Goal: Information Seeking & Learning: Learn about a topic

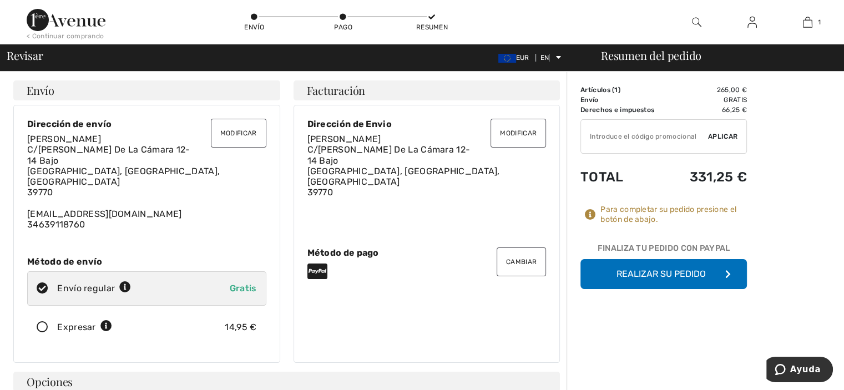
click at [624, 277] on font "Realizar su pedido" at bounding box center [661, 274] width 89 height 11
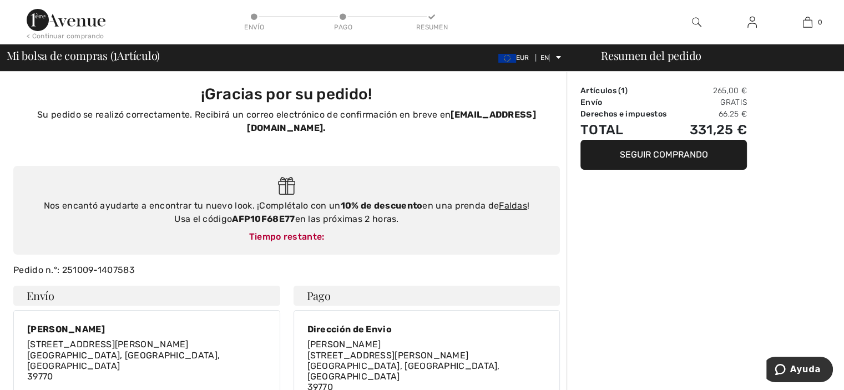
click at [639, 154] on body "We value your privacy We use cookies to enhance your browsing experience, serve…" at bounding box center [422, 397] width 844 height 795
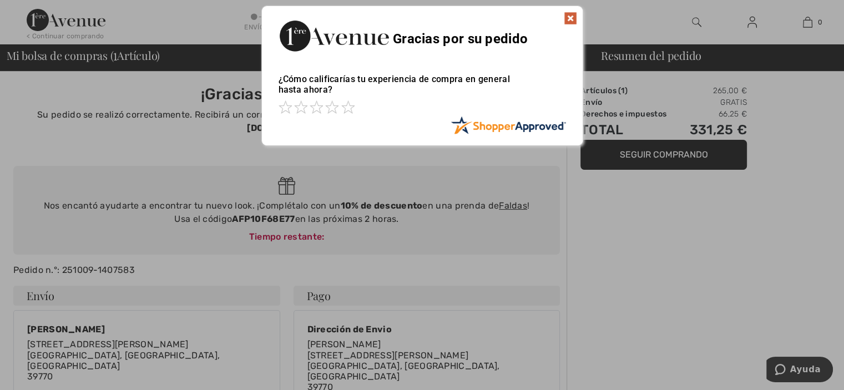
click at [568, 15] on img at bounding box center [570, 18] width 13 height 13
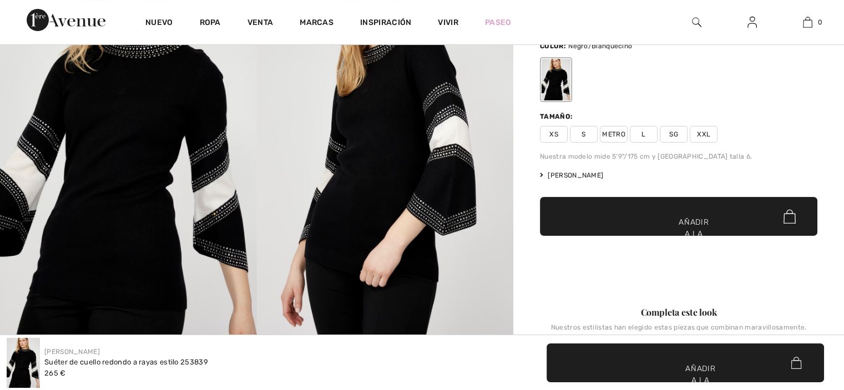
click at [131, 108] on img at bounding box center [128, 144] width 257 height 385
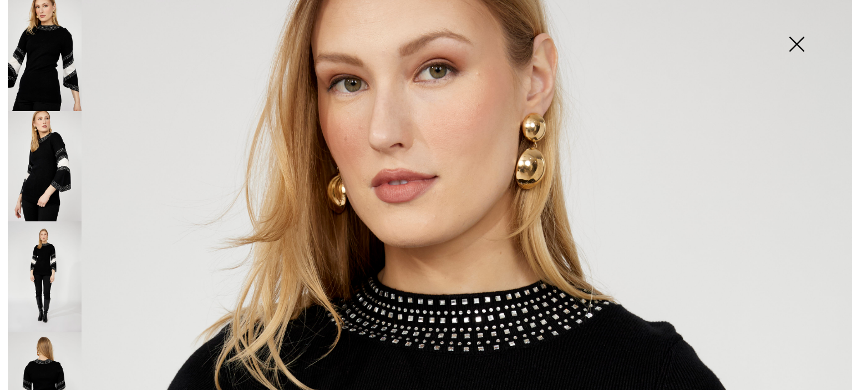
click at [55, 246] on img at bounding box center [45, 276] width 74 height 111
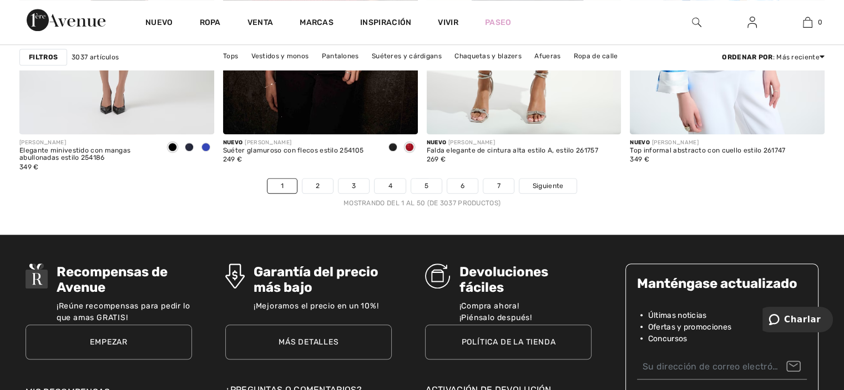
scroll to position [5255, 0]
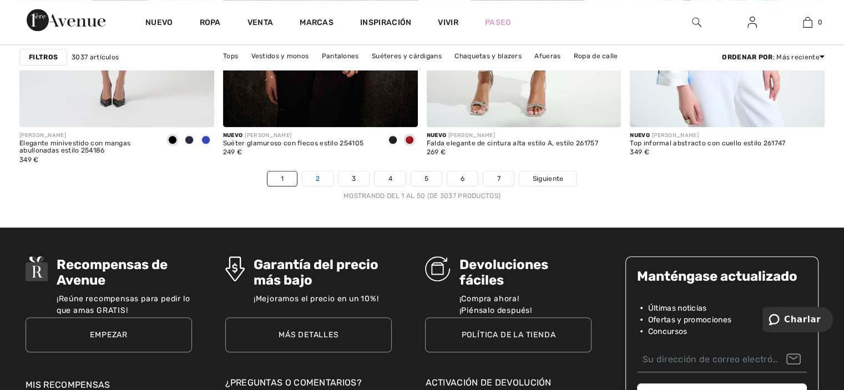
click at [321, 177] on link "2" at bounding box center [317, 178] width 31 height 14
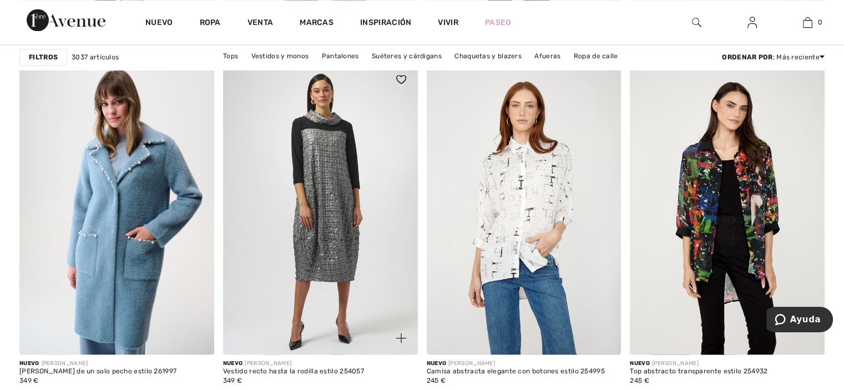
scroll to position [1968, 0]
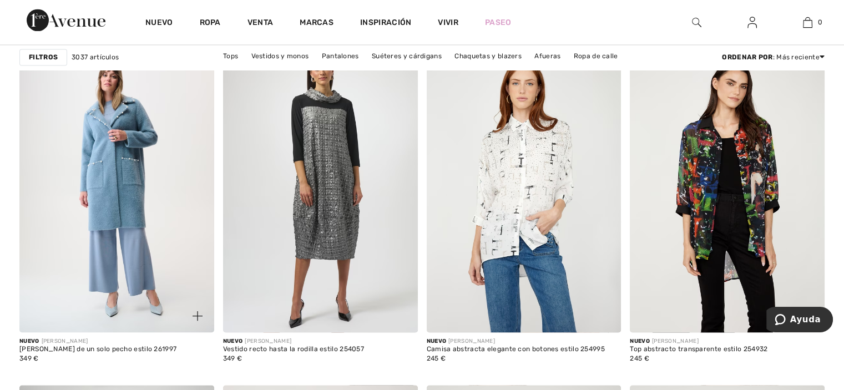
click at [164, 193] on img at bounding box center [116, 187] width 195 height 292
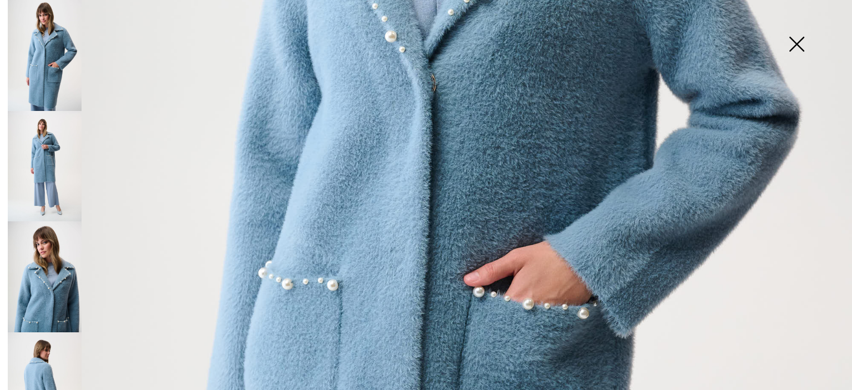
scroll to position [478, 0]
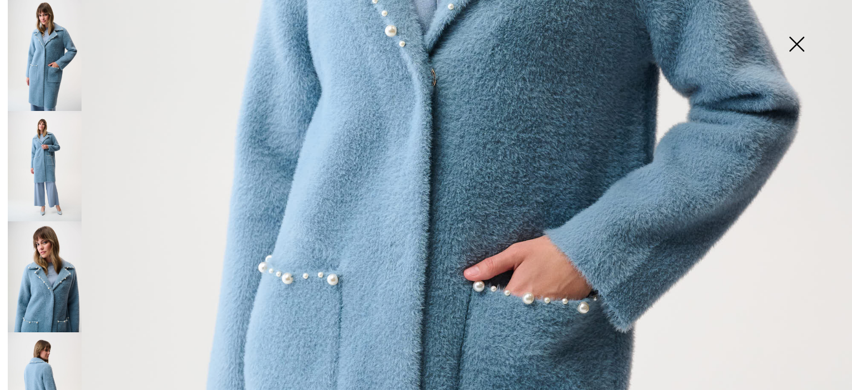
click at [411, 168] on img at bounding box center [426, 161] width 852 height 1279
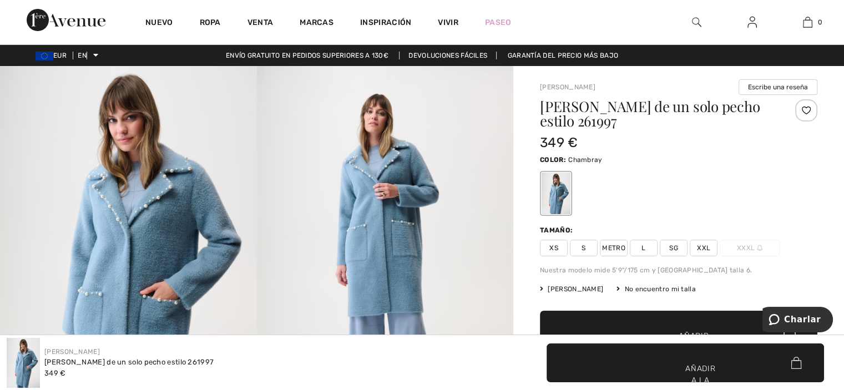
click at [393, 196] on img at bounding box center [385, 258] width 257 height 385
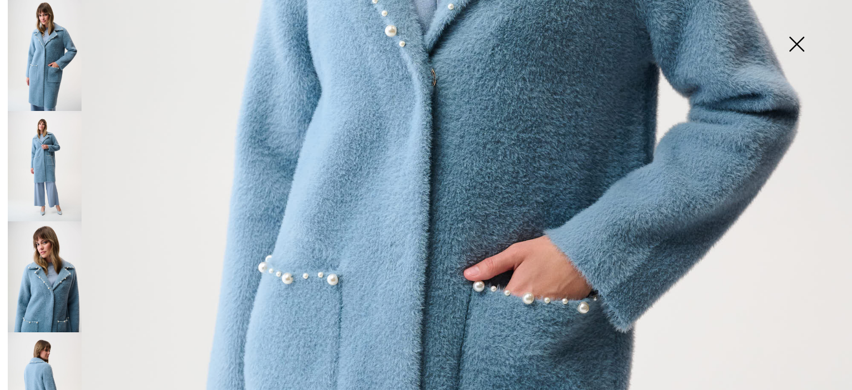
click at [51, 128] on img at bounding box center [45, 166] width 74 height 111
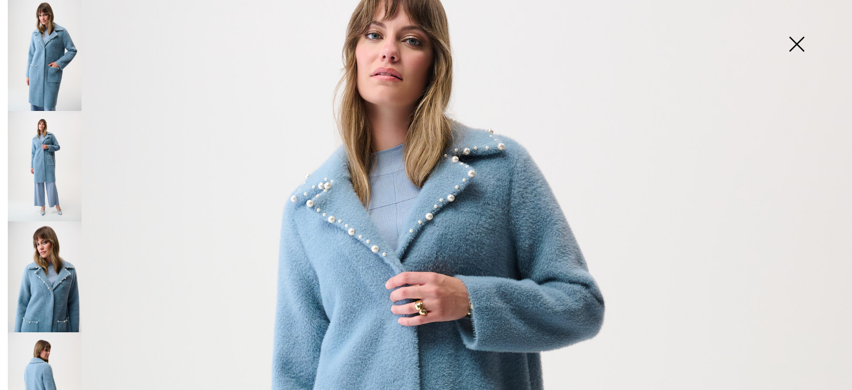
scroll to position [149, 0]
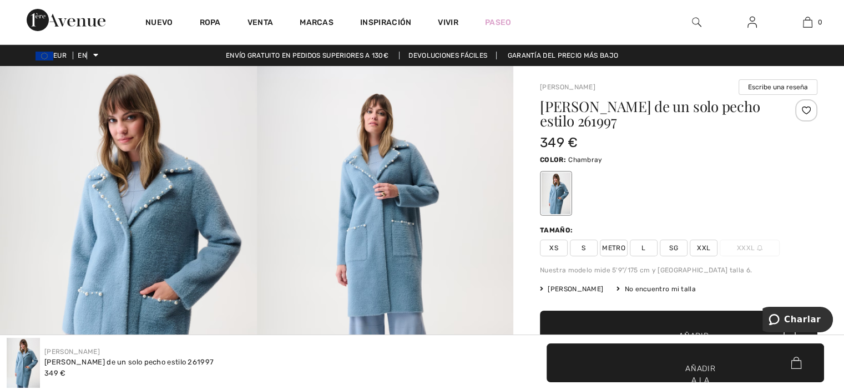
click at [393, 161] on img at bounding box center [385, 258] width 257 height 385
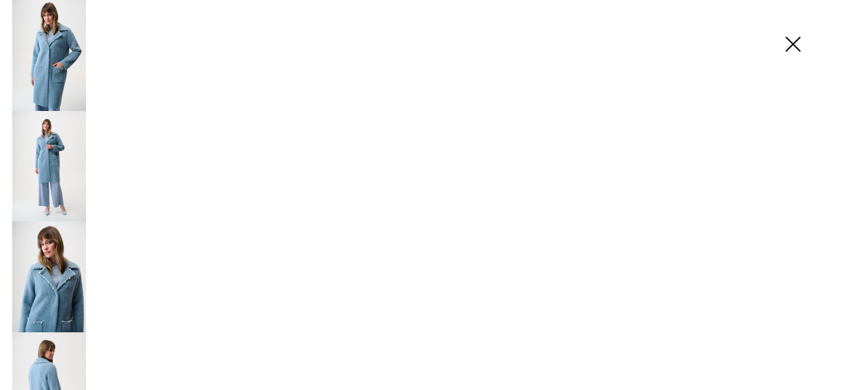
click at [393, 161] on img at bounding box center [385, 258] width 257 height 385
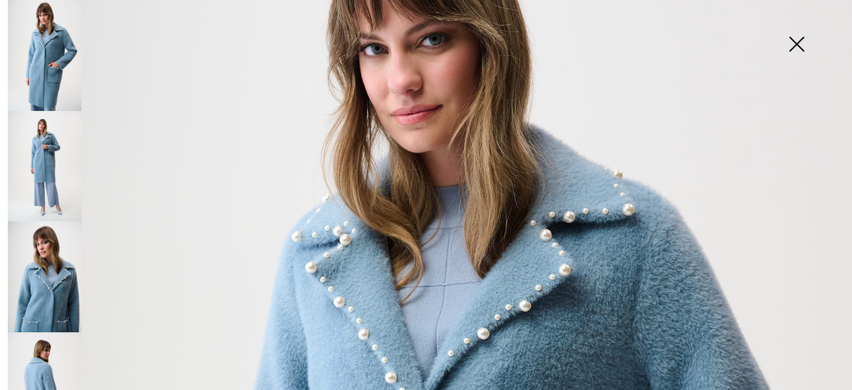
scroll to position [89, 0]
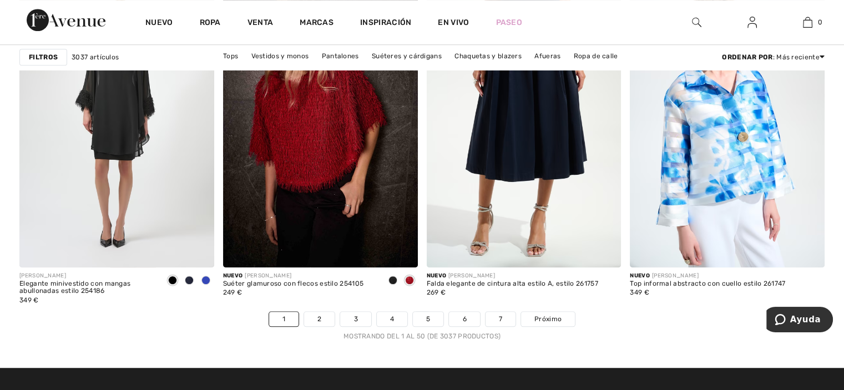
scroll to position [5177, 0]
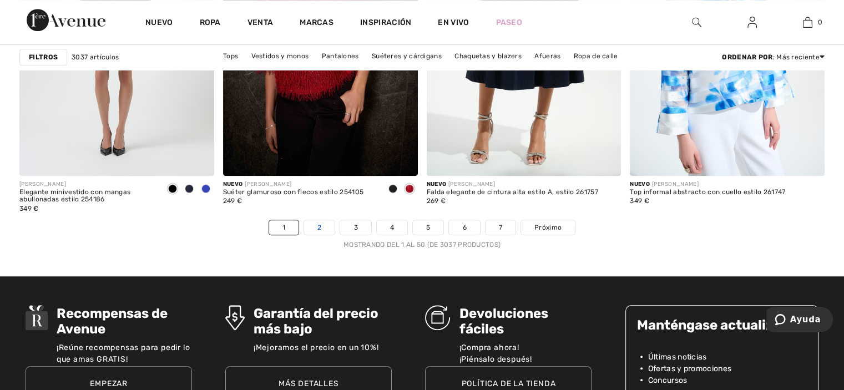
click at [317, 235] on link "2" at bounding box center [319, 227] width 31 height 14
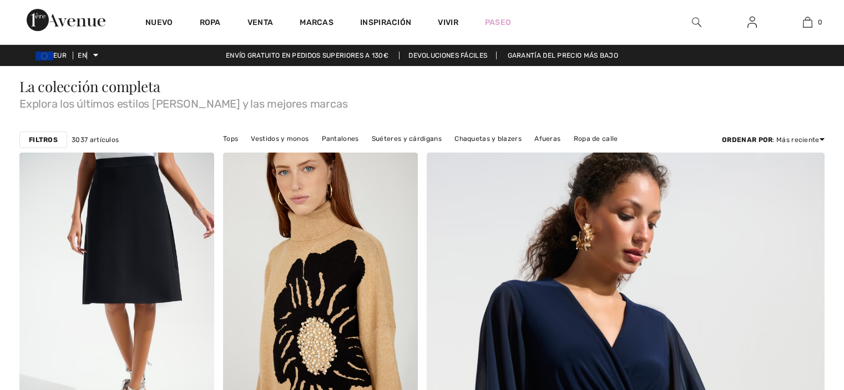
checkbox input "true"
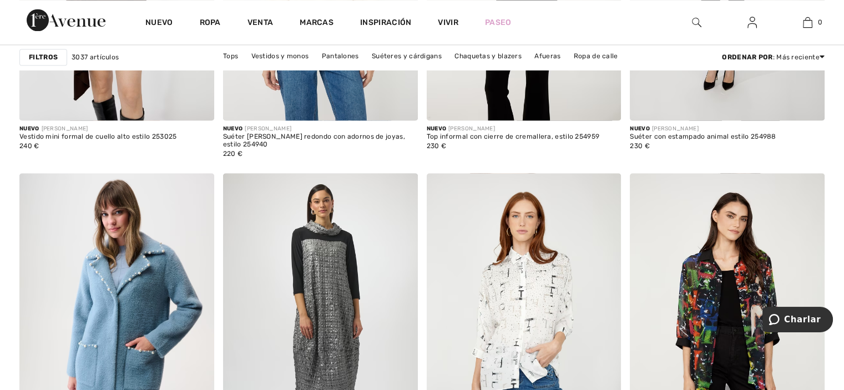
scroll to position [1998, 0]
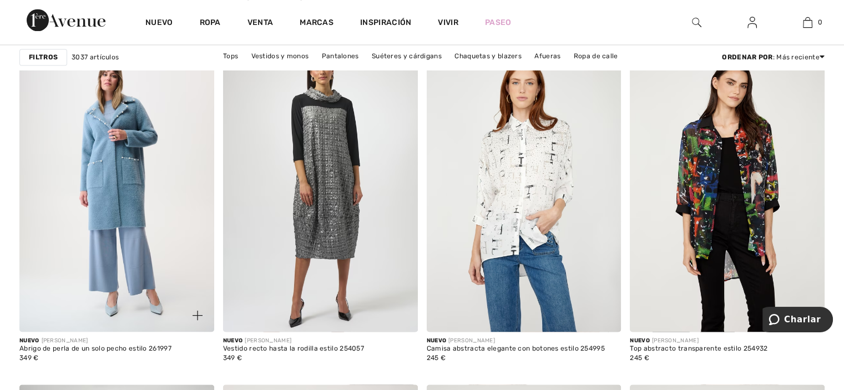
click at [109, 168] on img at bounding box center [116, 186] width 195 height 292
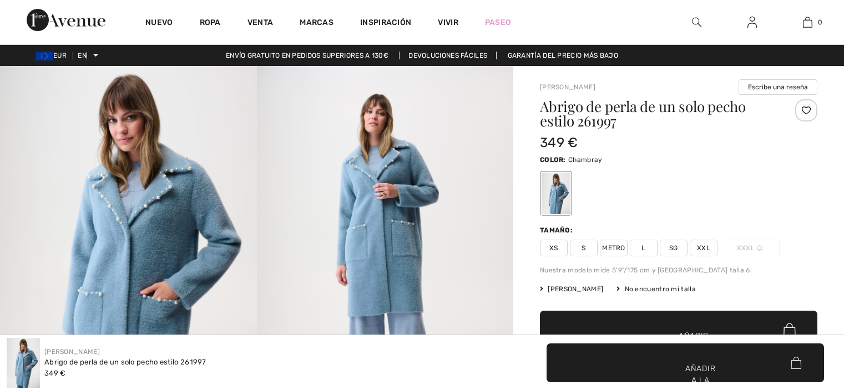
click at [113, 215] on img at bounding box center [128, 258] width 257 height 385
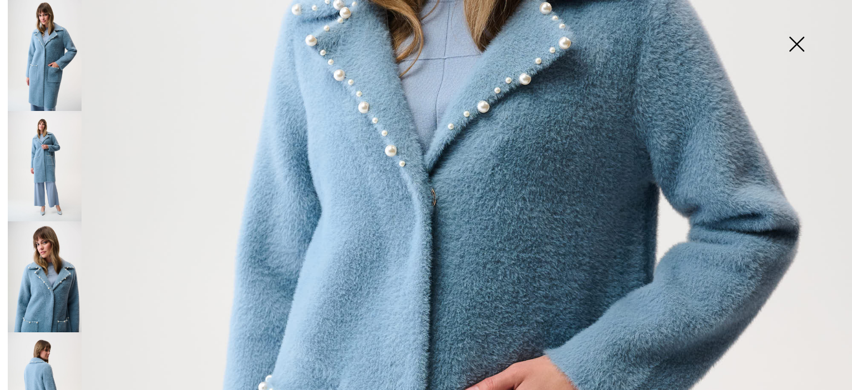
scroll to position [361, 0]
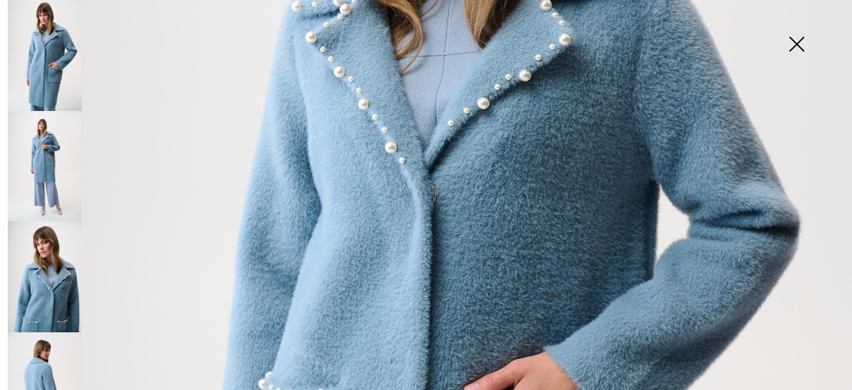
click at [424, 210] on img at bounding box center [426, 278] width 852 height 1279
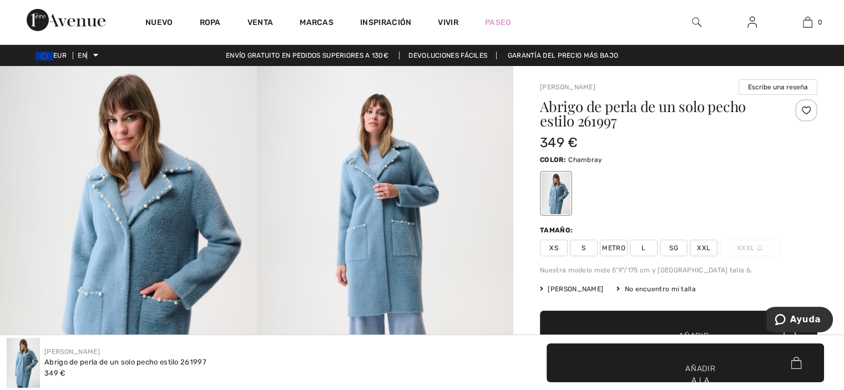
click at [132, 248] on img at bounding box center [128, 258] width 257 height 385
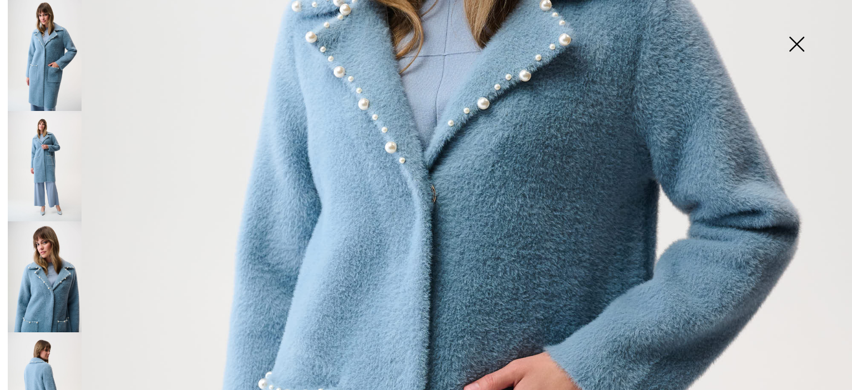
click at [44, 145] on img at bounding box center [45, 166] width 74 height 111
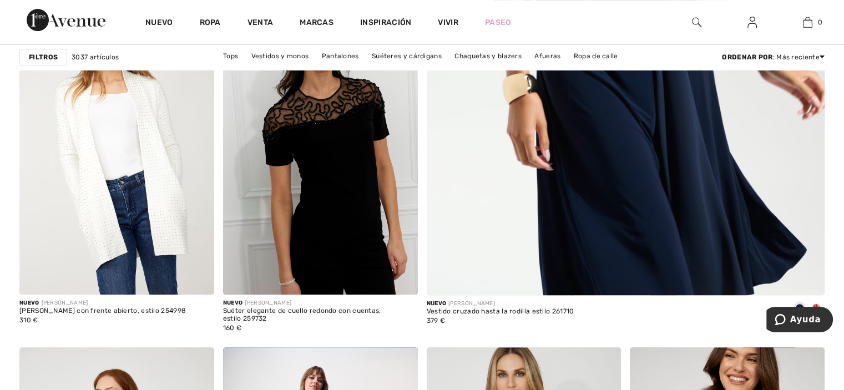
scroll to position [32, 0]
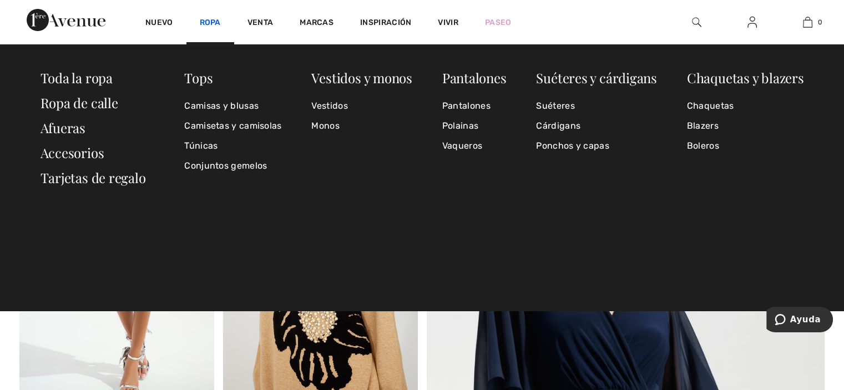
click at [212, 20] on font "Ropa" at bounding box center [210, 22] width 21 height 9
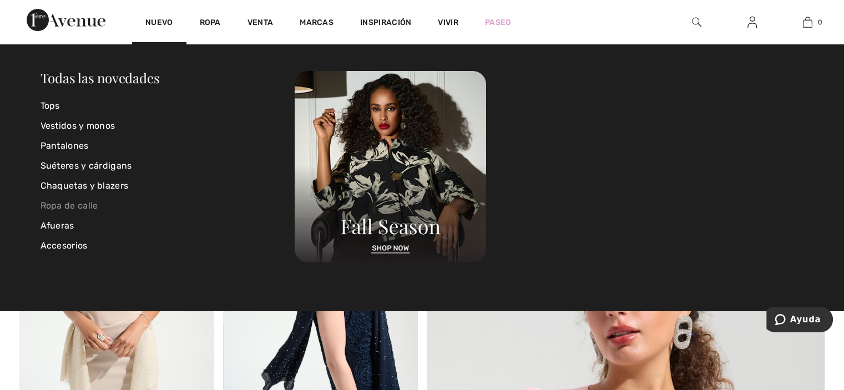
click at [68, 203] on font "Ropa de calle" at bounding box center [70, 205] width 58 height 11
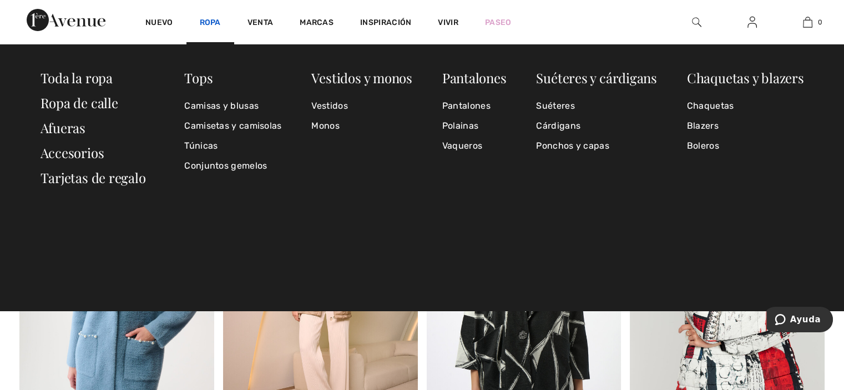
click at [209, 23] on font "Ropa" at bounding box center [210, 22] width 21 height 9
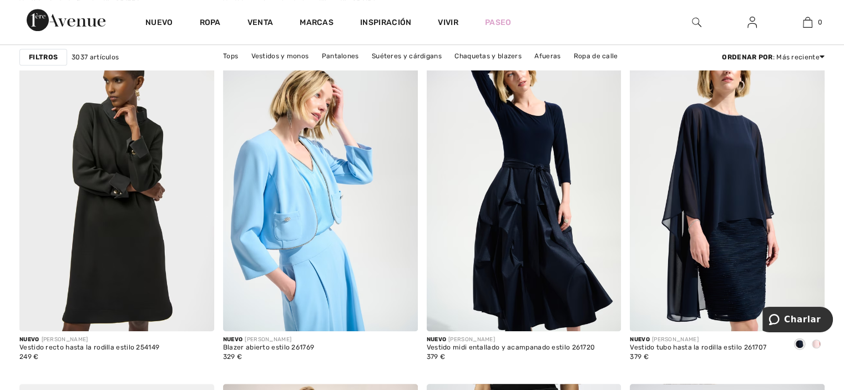
scroll to position [806, 0]
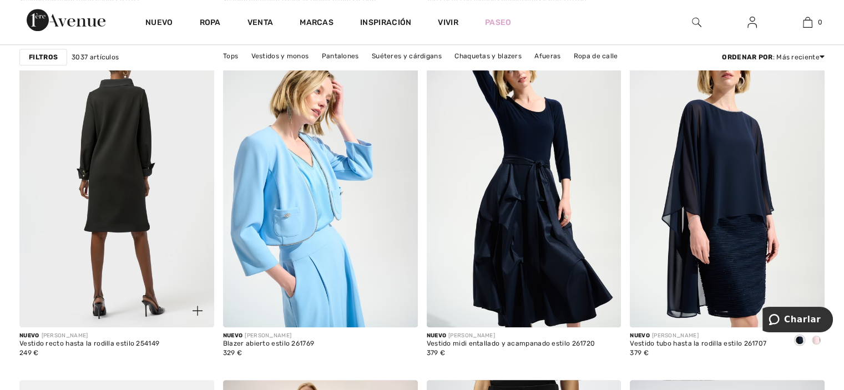
click at [135, 198] on img at bounding box center [116, 182] width 195 height 292
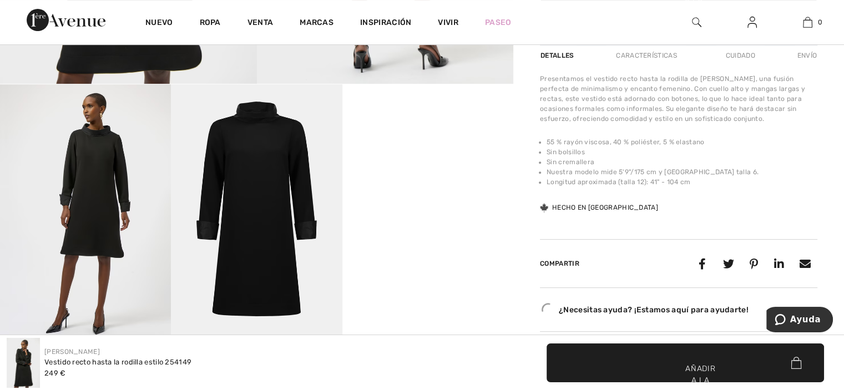
scroll to position [372, 0]
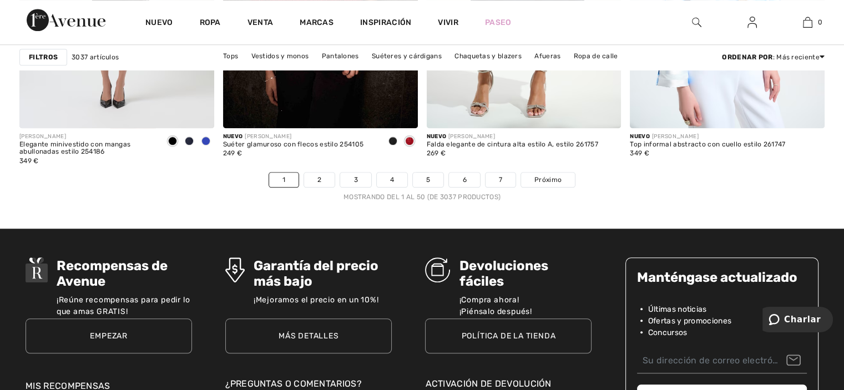
scroll to position [5343, 0]
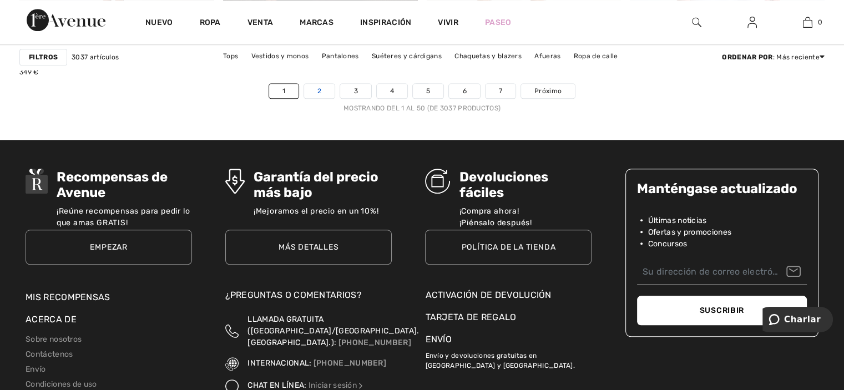
click at [325, 98] on link "2" at bounding box center [319, 91] width 31 height 14
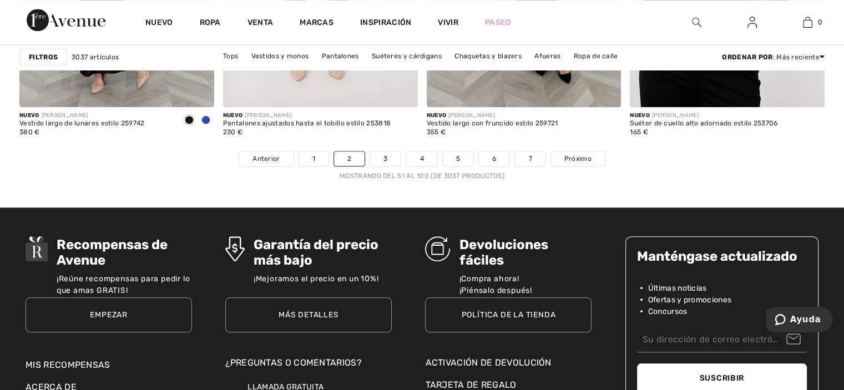
scroll to position [5290, 0]
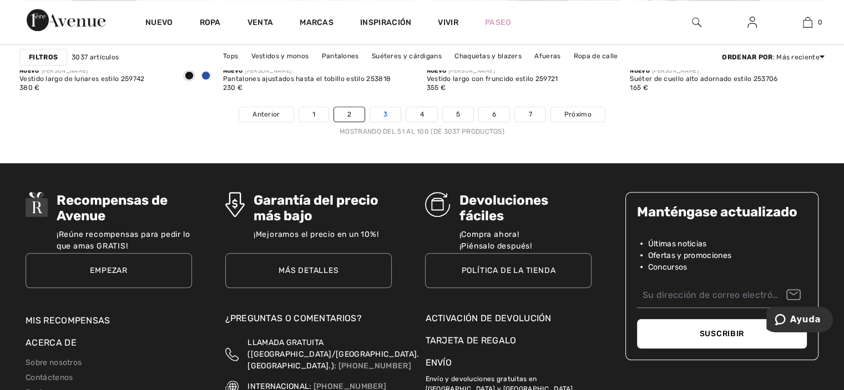
click at [391, 115] on link "3" at bounding box center [385, 114] width 31 height 14
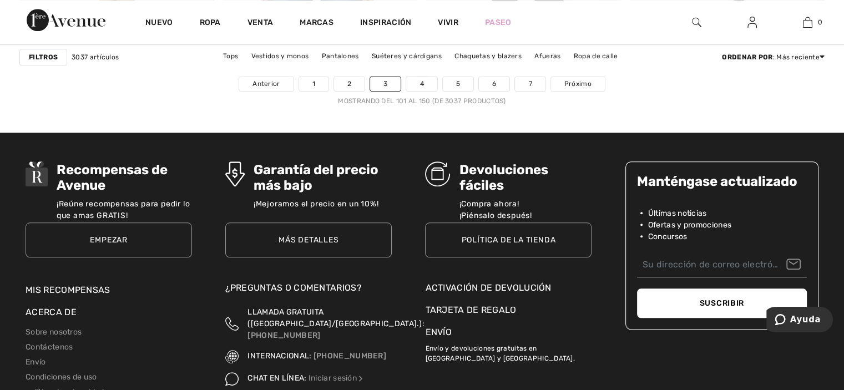
scroll to position [5357, 0]
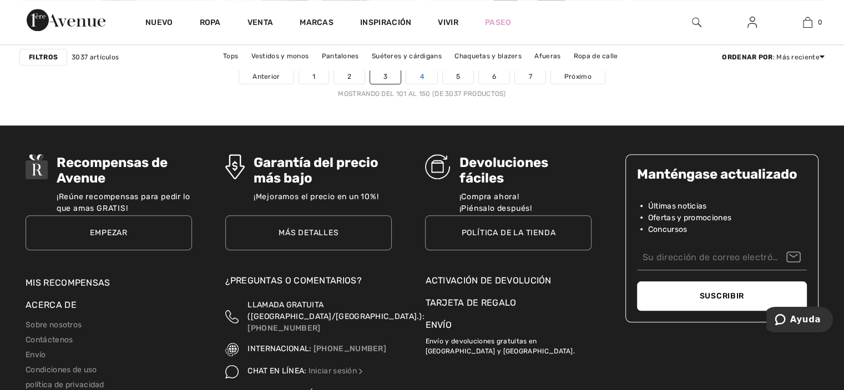
click at [420, 77] on font "4" at bounding box center [422, 77] width 4 height 8
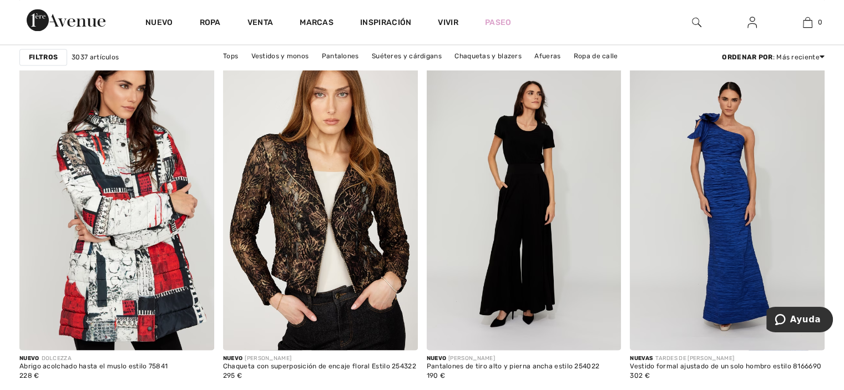
scroll to position [1628, 0]
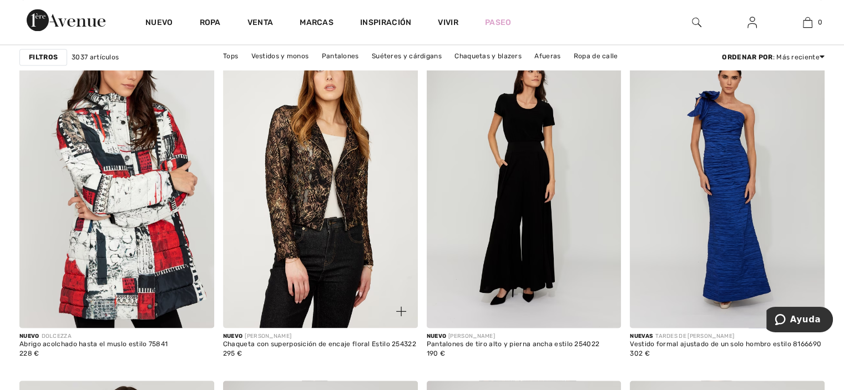
click at [308, 197] on img at bounding box center [320, 182] width 195 height 292
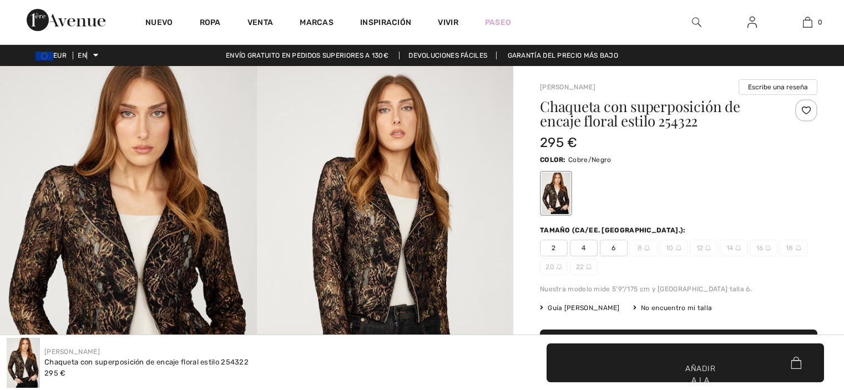
click at [180, 262] on img at bounding box center [128, 258] width 257 height 385
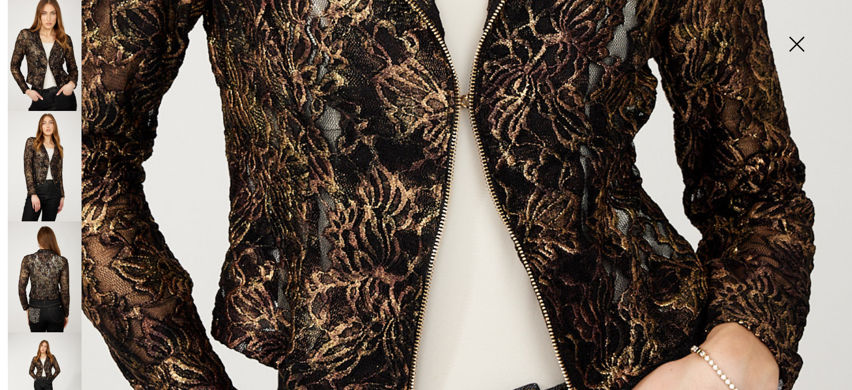
scroll to position [612, 0]
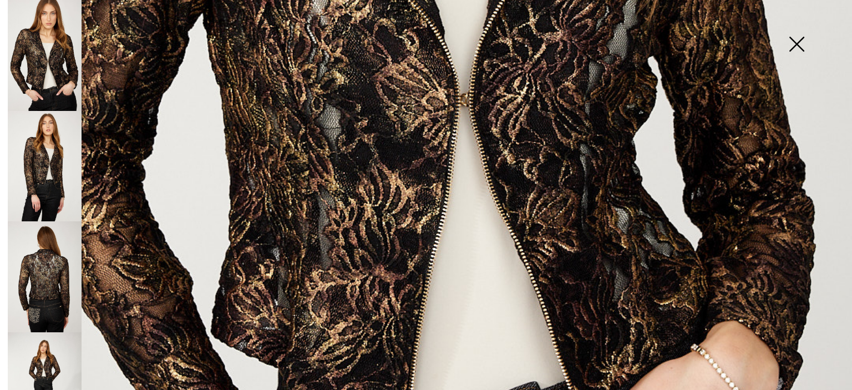
click at [51, 271] on img at bounding box center [45, 276] width 74 height 111
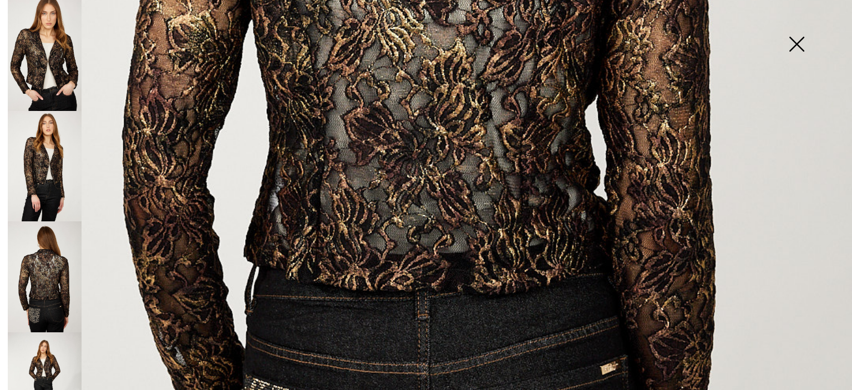
click at [34, 162] on img at bounding box center [45, 166] width 74 height 111
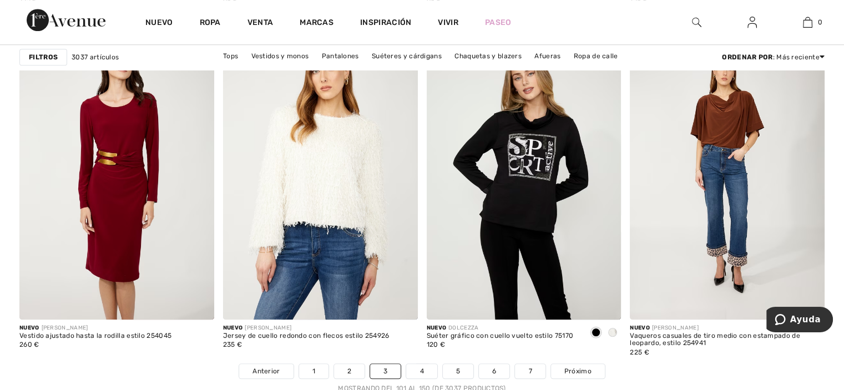
scroll to position [5098, 0]
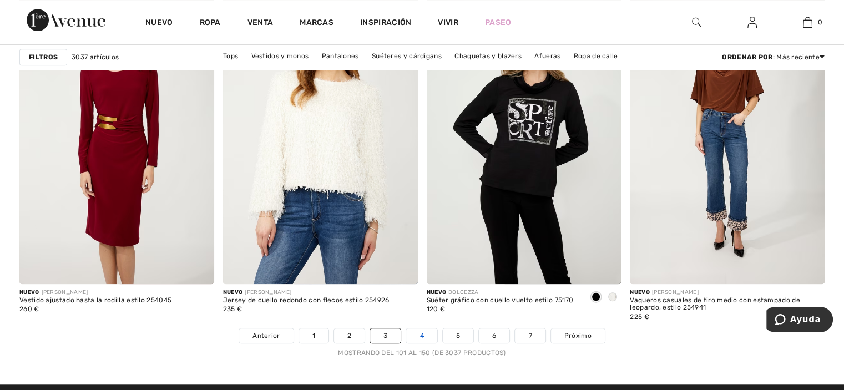
click at [420, 332] on font "4" at bounding box center [422, 336] width 4 height 8
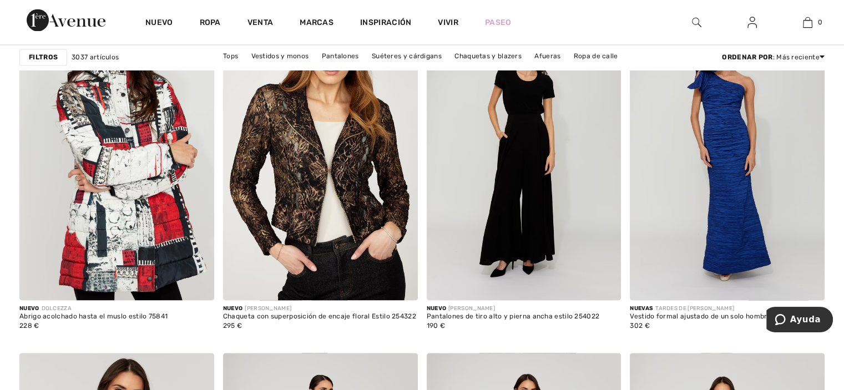
scroll to position [1692, 0]
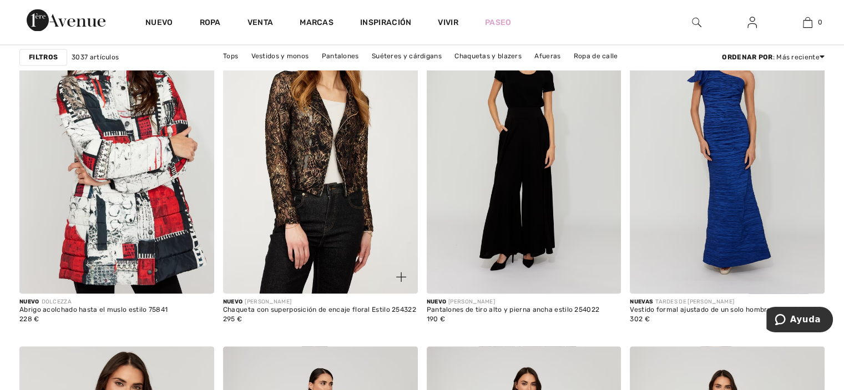
click at [315, 126] on img at bounding box center [320, 148] width 195 height 292
click at [321, 125] on img at bounding box center [320, 148] width 195 height 292
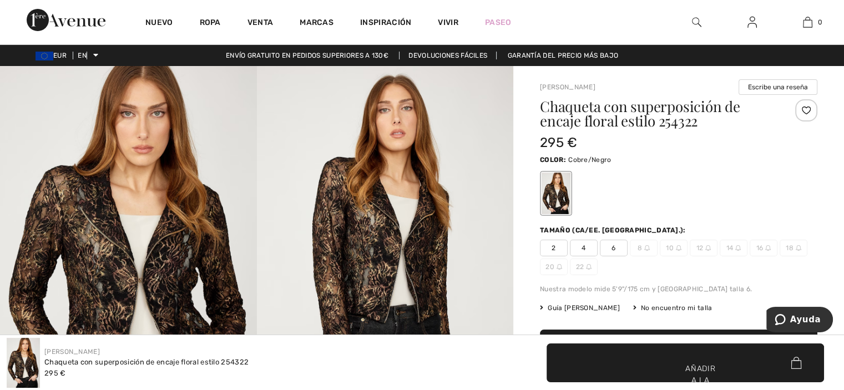
click at [557, 266] on img at bounding box center [560, 267] width 6 height 6
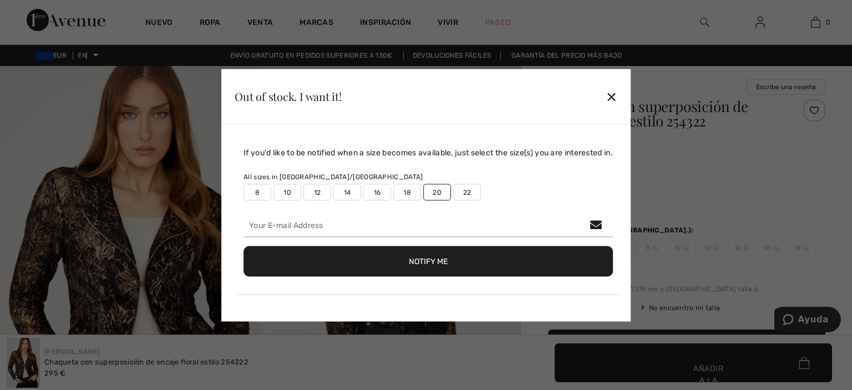
click at [88, 244] on div at bounding box center [426, 195] width 852 height 390
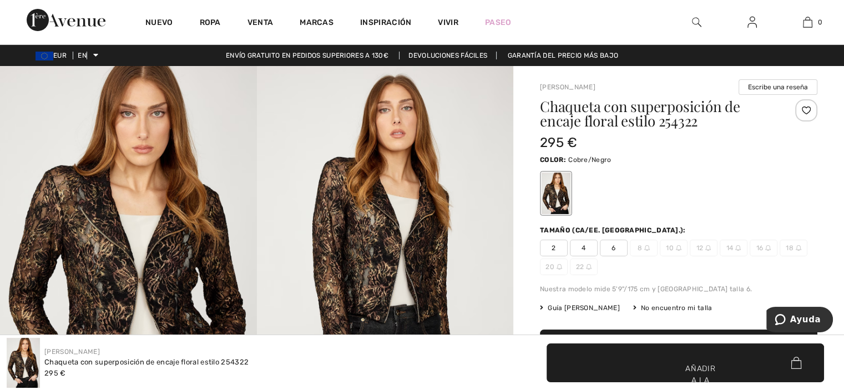
click at [93, 231] on img at bounding box center [128, 258] width 257 height 385
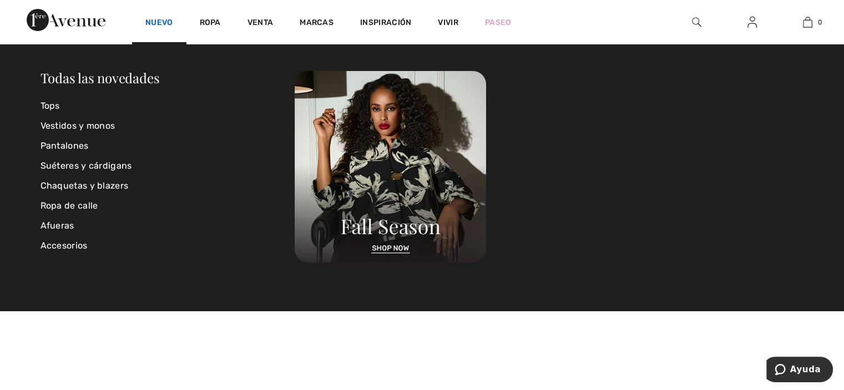
click at [158, 20] on font "Nuevo" at bounding box center [159, 22] width 28 height 9
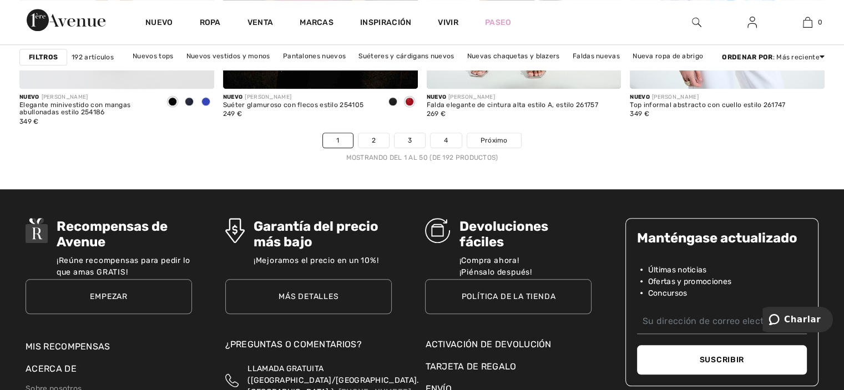
scroll to position [5343, 0]
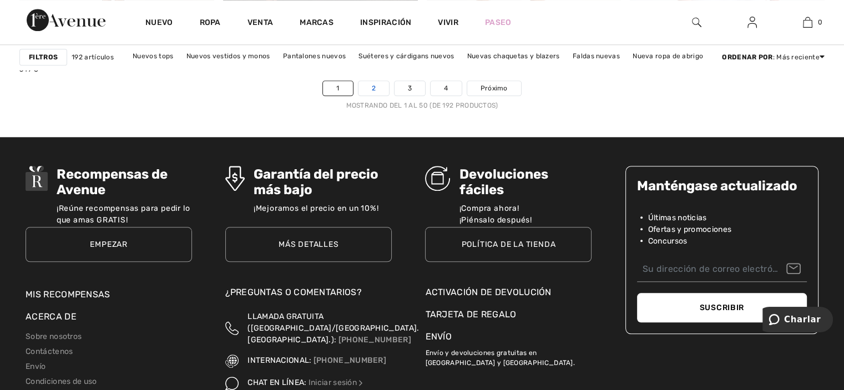
click at [377, 87] on link "2" at bounding box center [374, 88] width 31 height 14
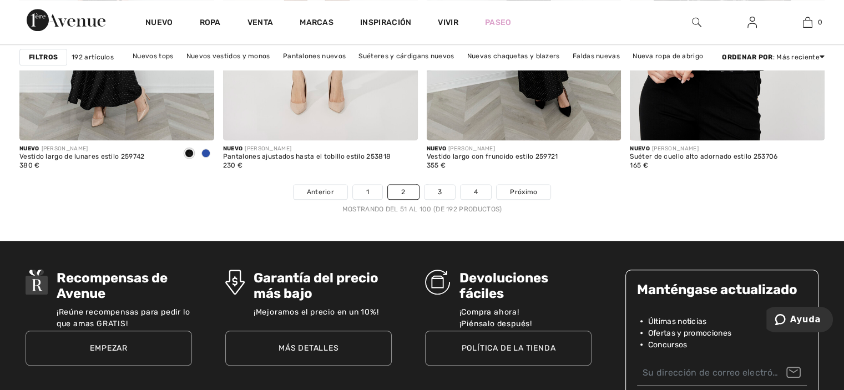
scroll to position [5357, 0]
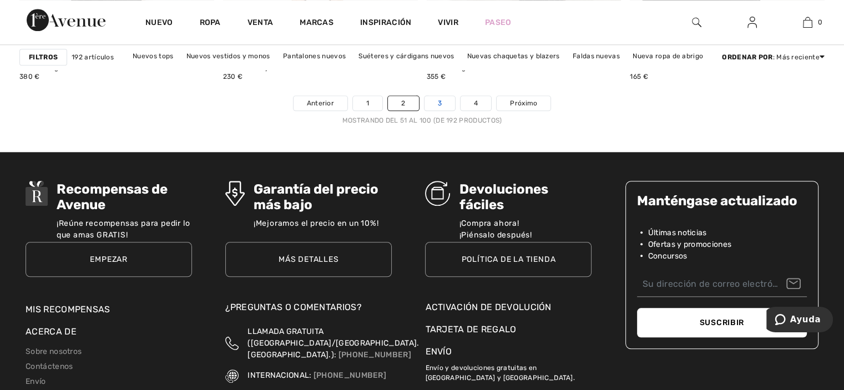
click at [438, 99] on font "3" at bounding box center [440, 103] width 4 height 8
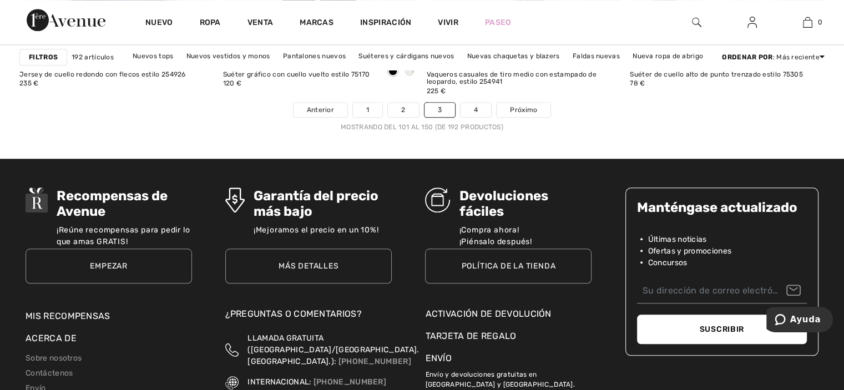
scroll to position [5328, 0]
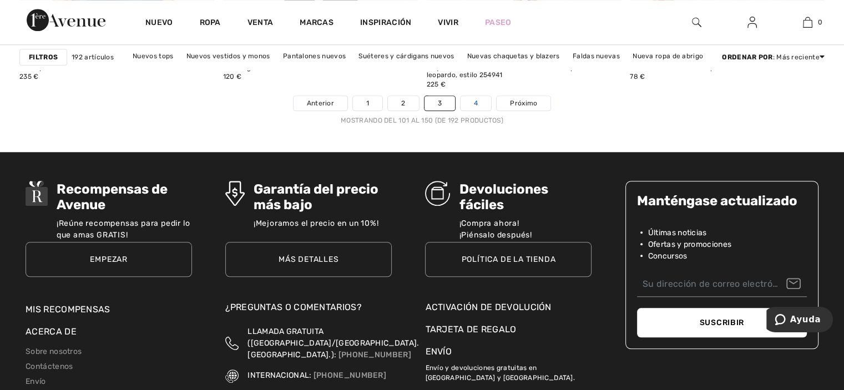
click at [474, 104] on font "4" at bounding box center [476, 103] width 4 height 8
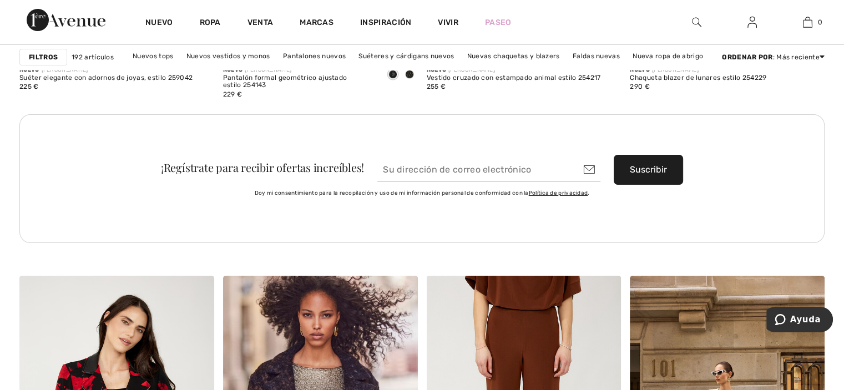
scroll to position [4136, 0]
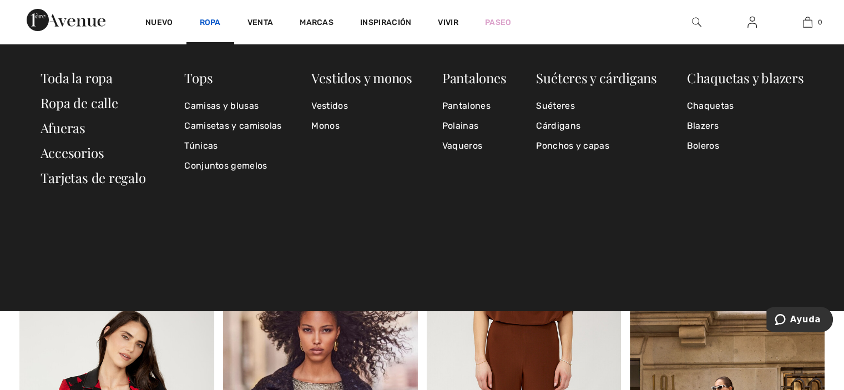
click at [214, 20] on font "Ropa" at bounding box center [210, 22] width 21 height 9
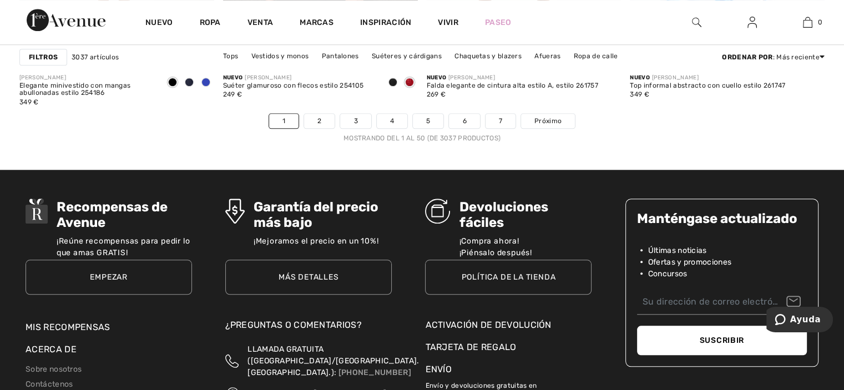
scroll to position [5305, 0]
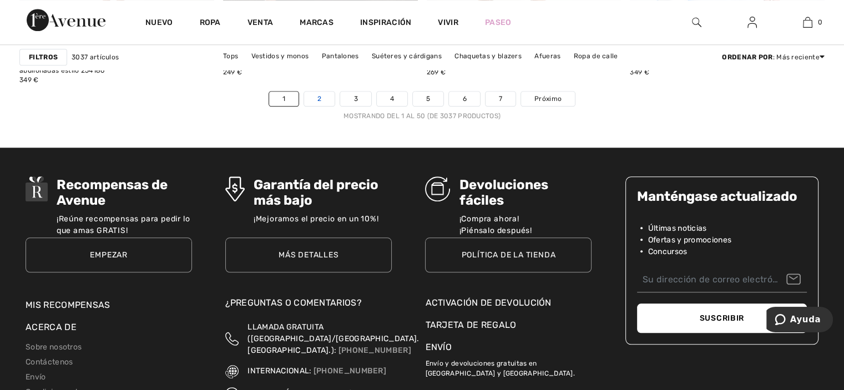
click at [322, 106] on link "2" at bounding box center [319, 99] width 31 height 14
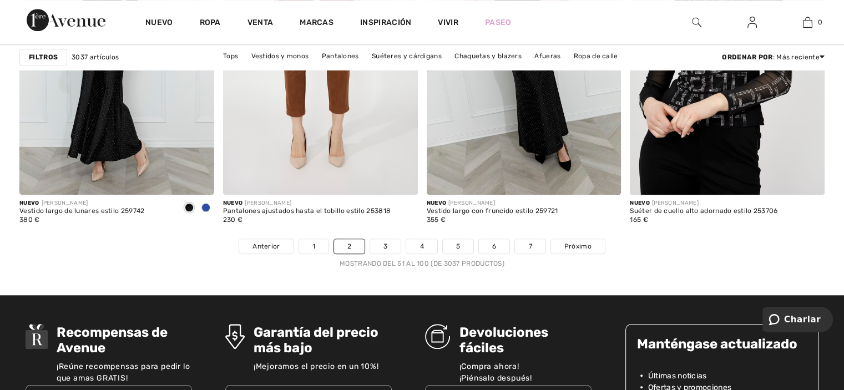
scroll to position [5209, 0]
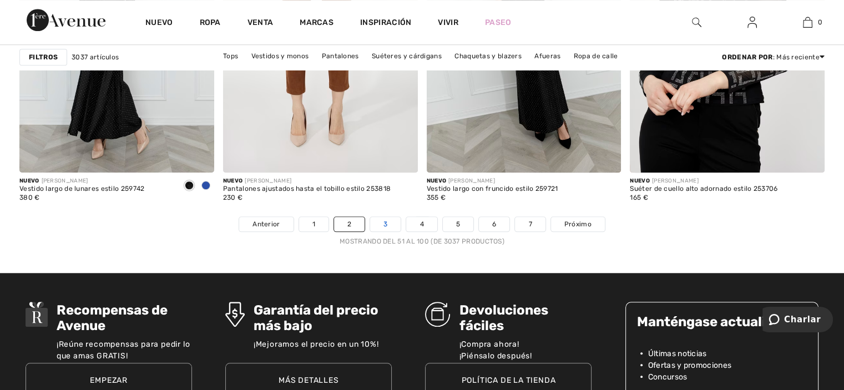
click at [391, 226] on link "3" at bounding box center [385, 224] width 31 height 14
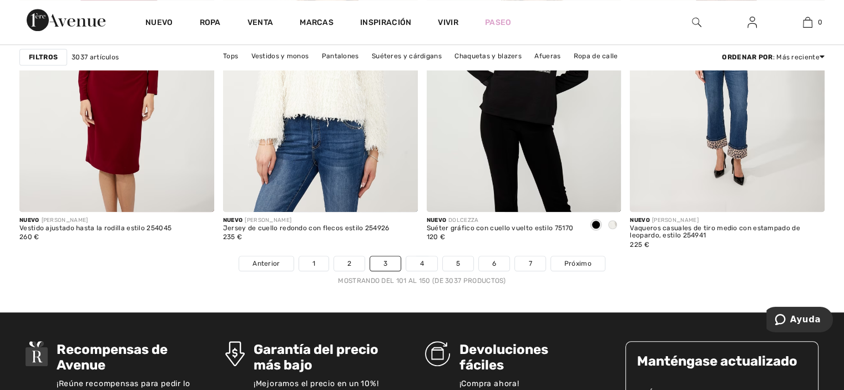
scroll to position [5150, 0]
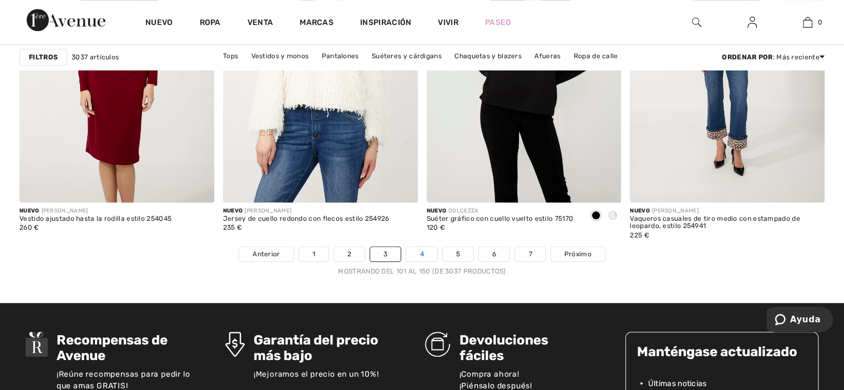
click at [421, 250] on font "4" at bounding box center [422, 254] width 4 height 8
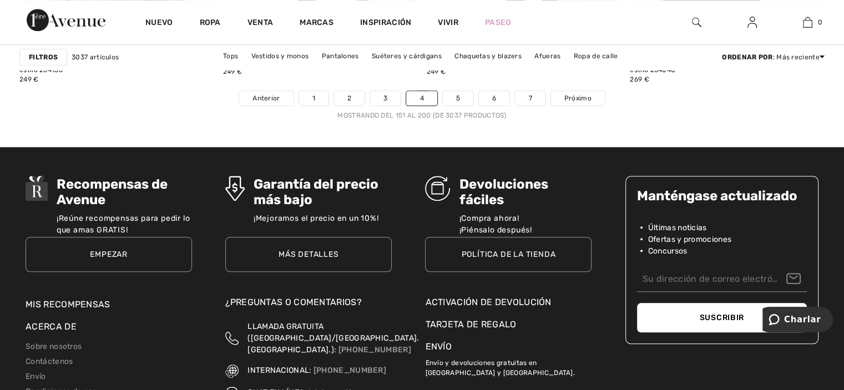
scroll to position [5358, 0]
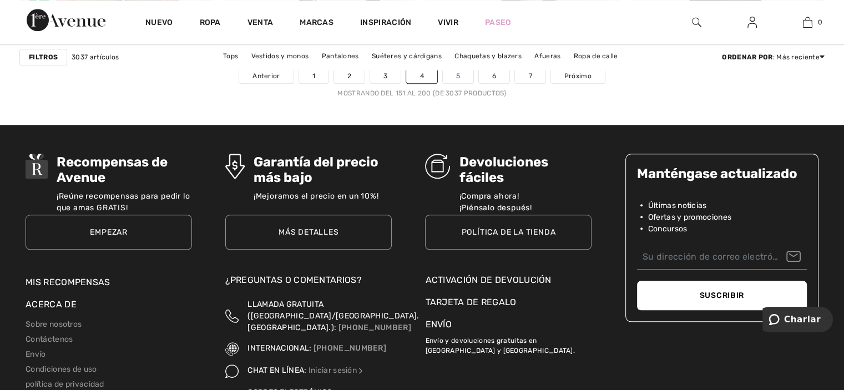
click at [463, 70] on link "5" at bounding box center [458, 76] width 31 height 14
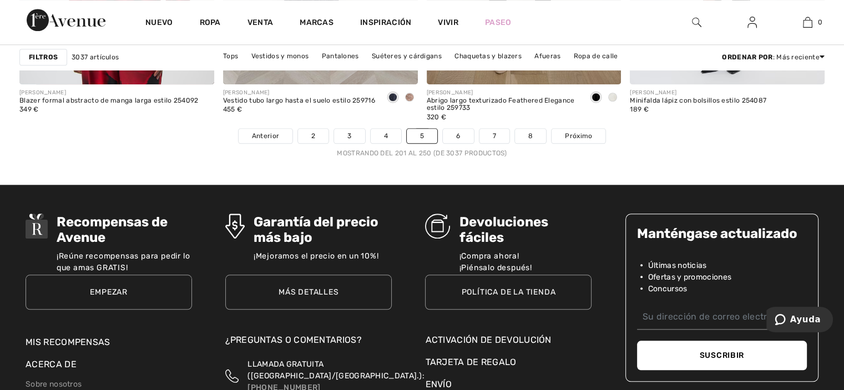
scroll to position [5276, 0]
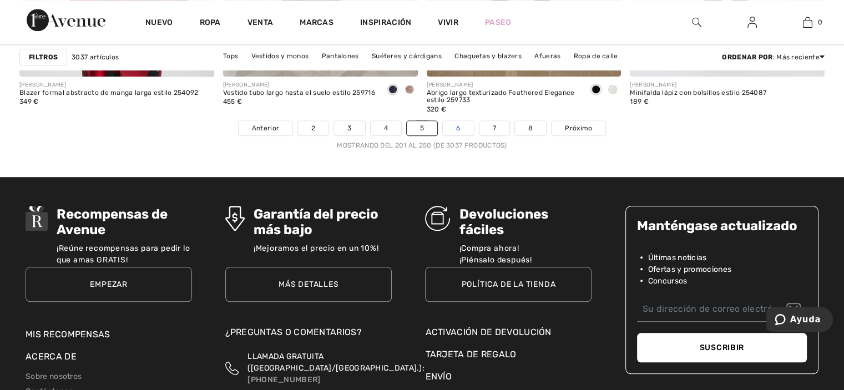
click at [460, 130] on font "6" at bounding box center [458, 128] width 4 height 8
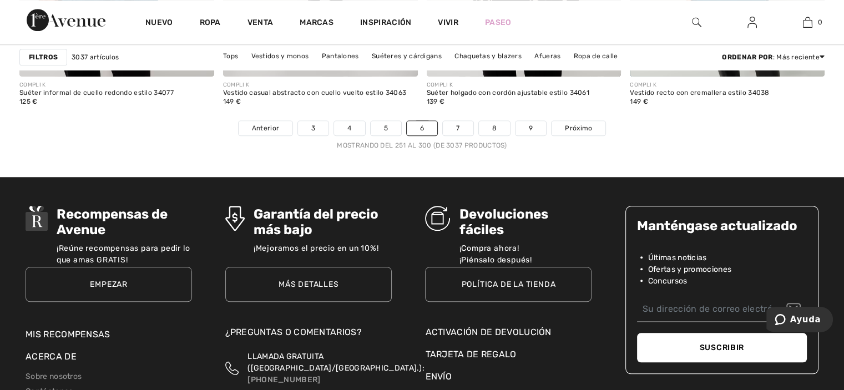
scroll to position [5335, 0]
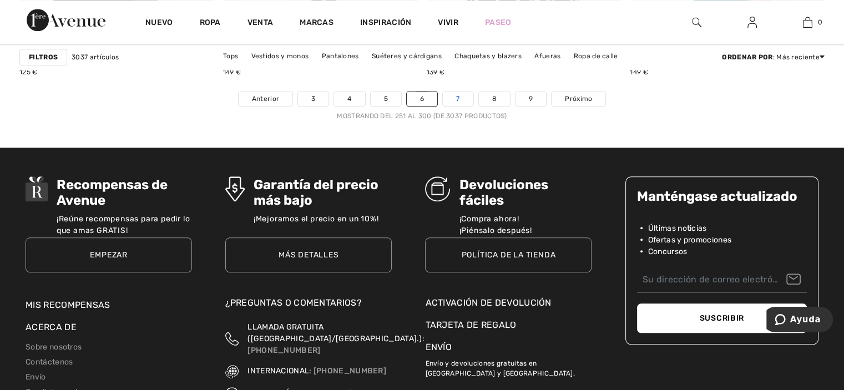
click at [458, 102] on link "7" at bounding box center [458, 99] width 30 height 14
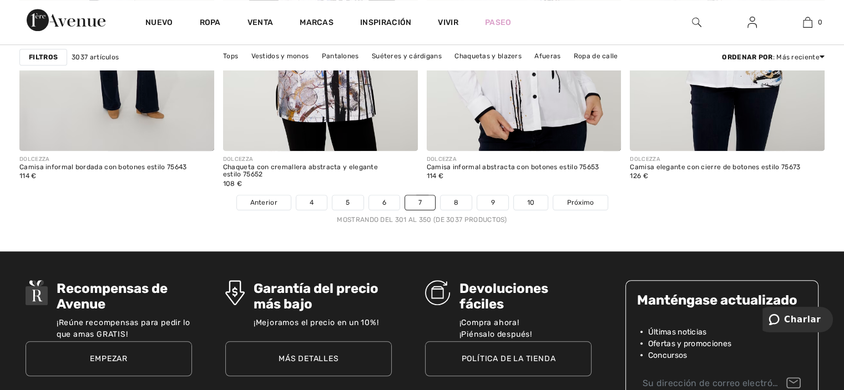
scroll to position [5298, 0]
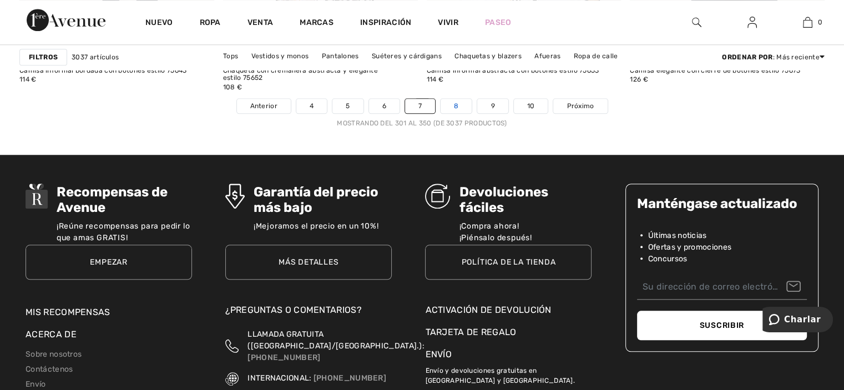
click at [464, 102] on link "8" at bounding box center [456, 106] width 31 height 14
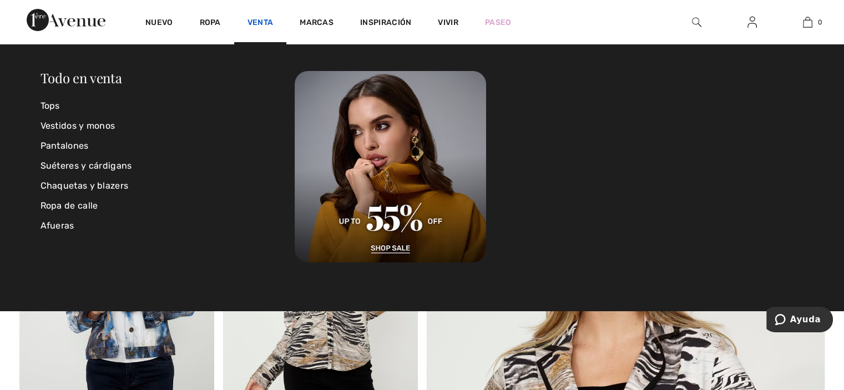
click at [257, 27] on link "Venta" at bounding box center [261, 24] width 26 height 12
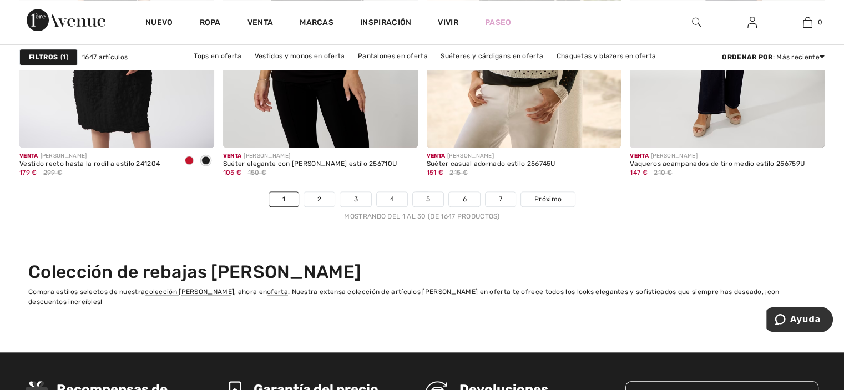
scroll to position [5239, 0]
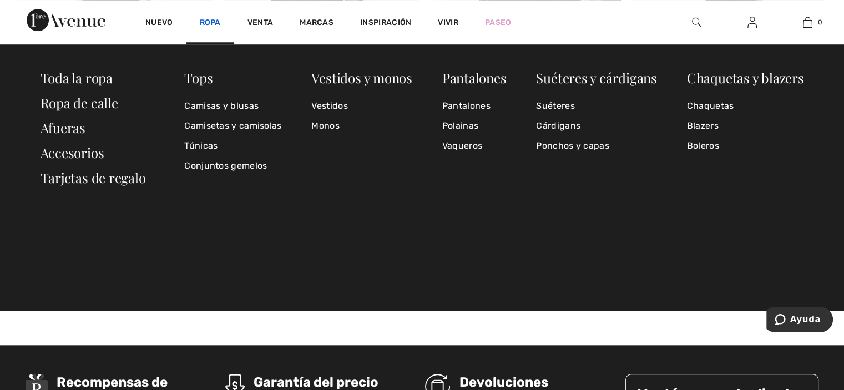
click at [211, 24] on font "Ropa" at bounding box center [210, 22] width 21 height 9
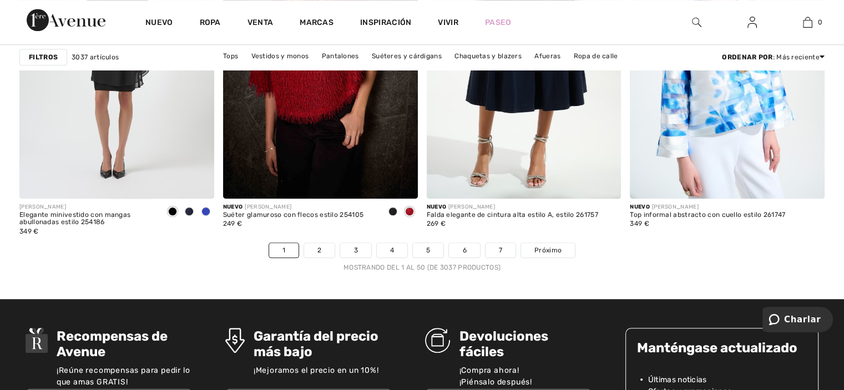
scroll to position [5198, 0]
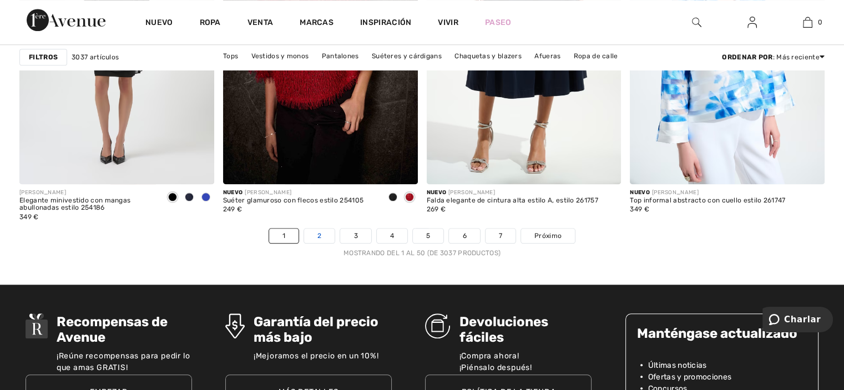
click at [316, 243] on link "2" at bounding box center [319, 236] width 31 height 14
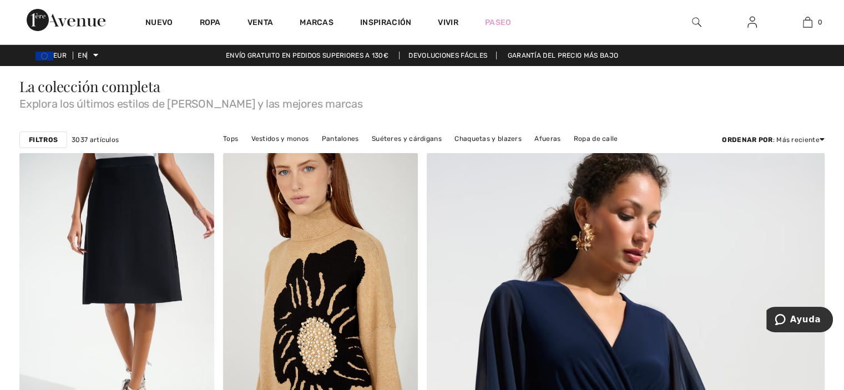
click at [51, 138] on font "Filtros" at bounding box center [43, 140] width 29 height 8
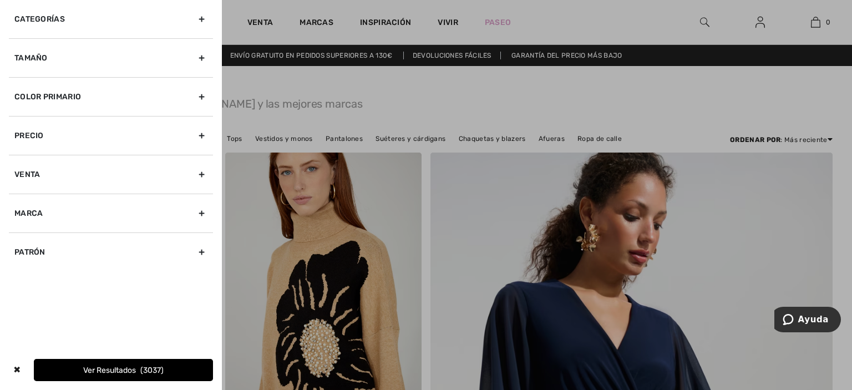
click at [201, 95] on div "Color primario" at bounding box center [111, 96] width 204 height 39
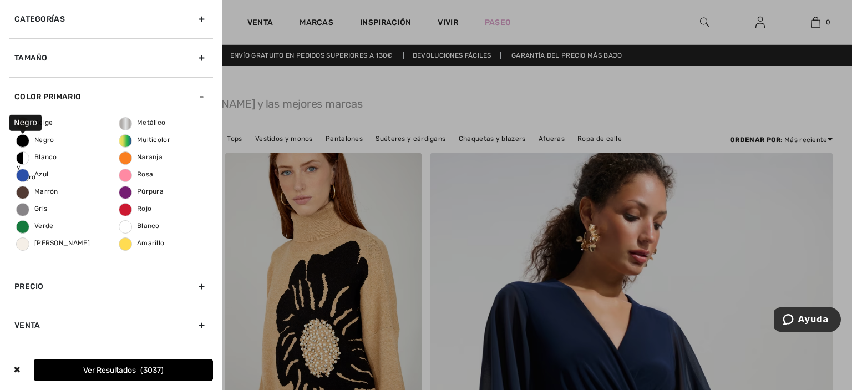
click at [40, 138] on font "Negro" at bounding box center [44, 140] width 20 height 8
click at [0, 0] on input "Negro" at bounding box center [0, 0] width 0 height 0
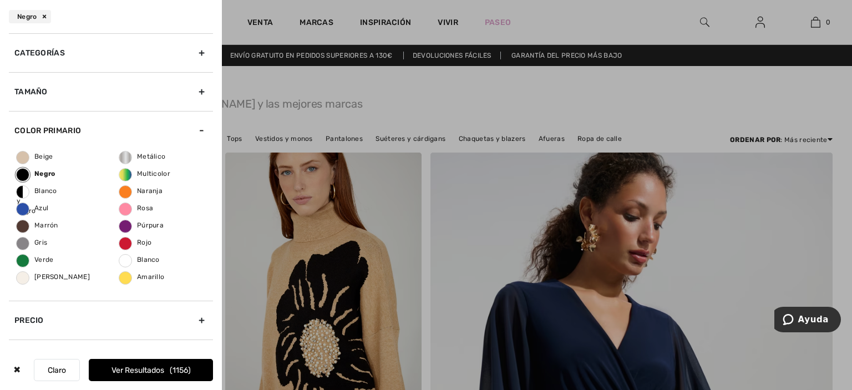
click at [147, 365] on button "Ver resultados 1156" at bounding box center [151, 370] width 124 height 22
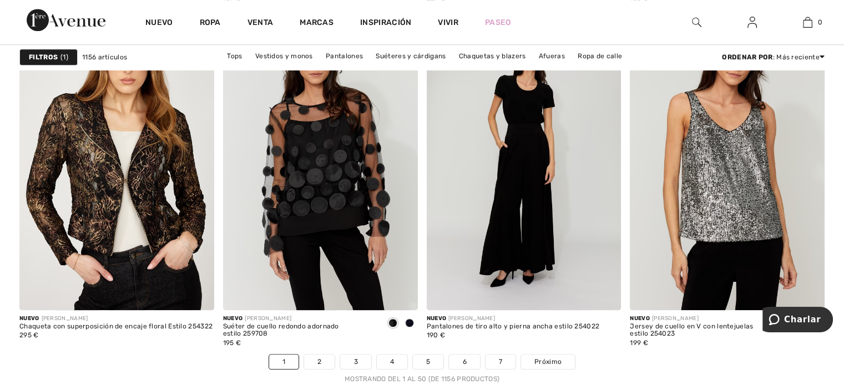
scroll to position [5127, 0]
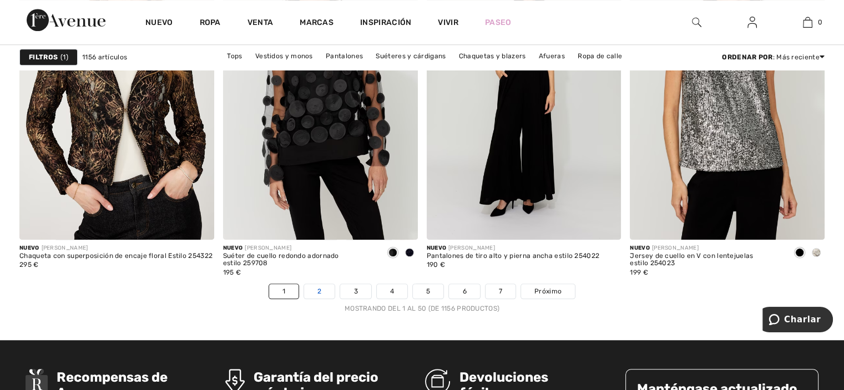
click at [320, 287] on font "2" at bounding box center [319, 291] width 4 height 8
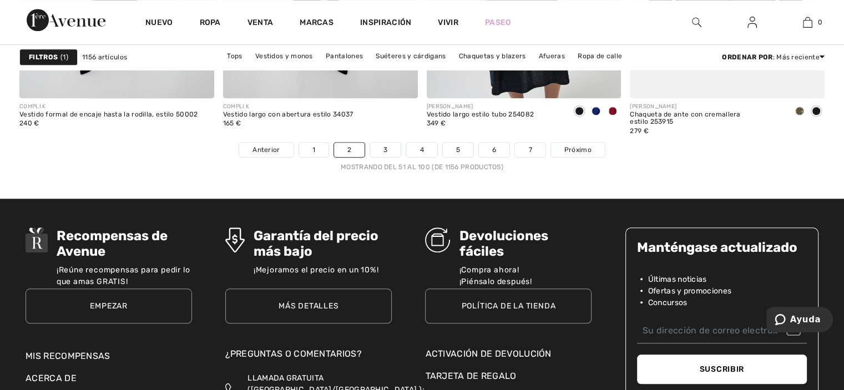
scroll to position [5283, 0]
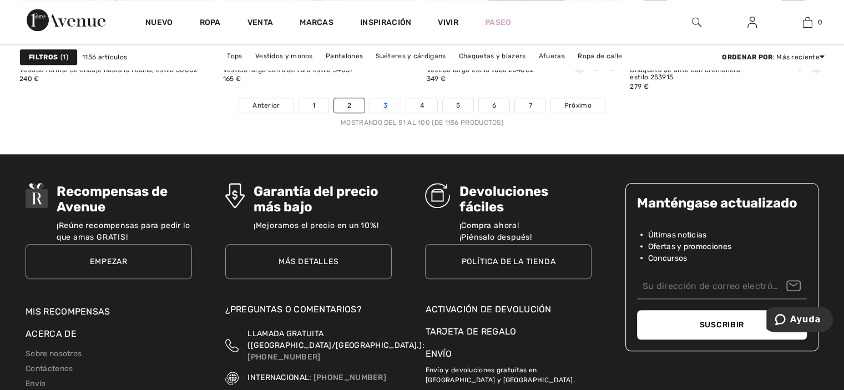
click at [380, 102] on link "3" at bounding box center [385, 105] width 31 height 14
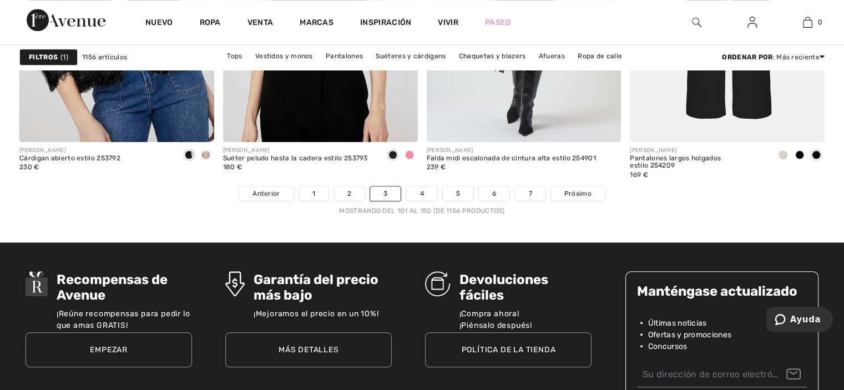
scroll to position [5269, 0]
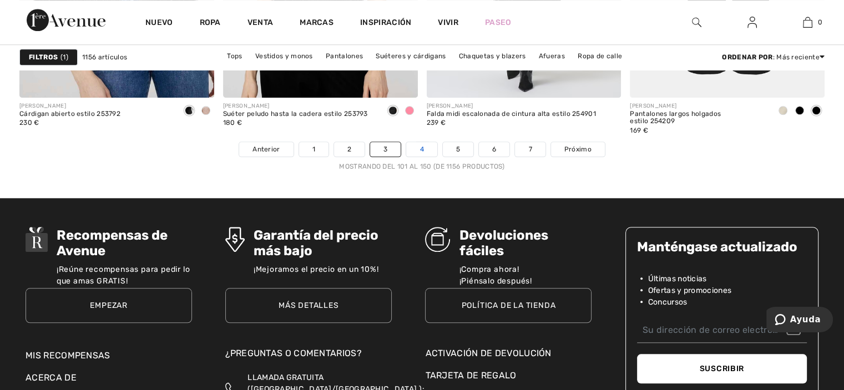
click at [427, 148] on link "4" at bounding box center [421, 149] width 31 height 14
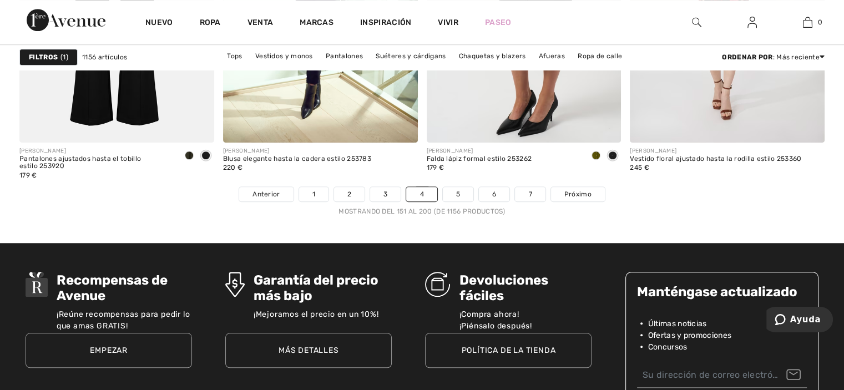
scroll to position [5202, 0]
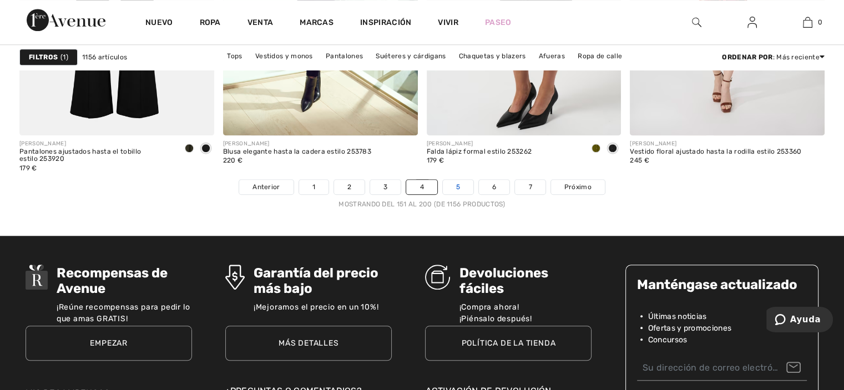
click at [463, 185] on link "5" at bounding box center [458, 187] width 31 height 14
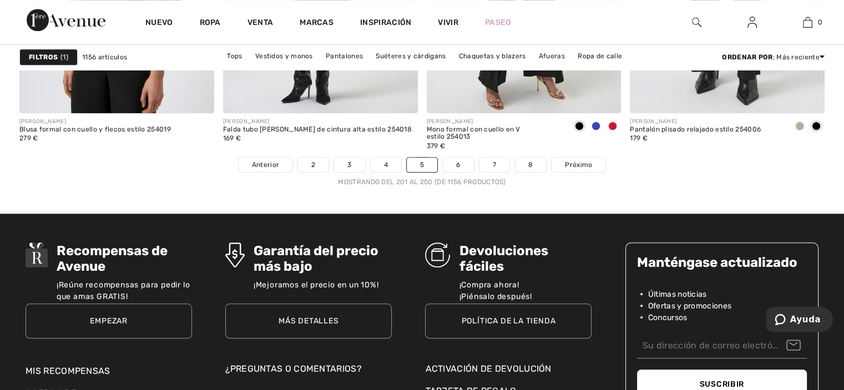
scroll to position [5290, 0]
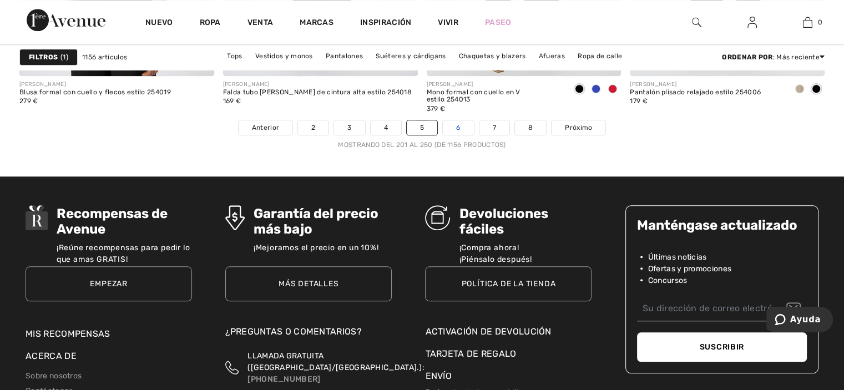
click at [458, 125] on font "6" at bounding box center [458, 128] width 4 height 8
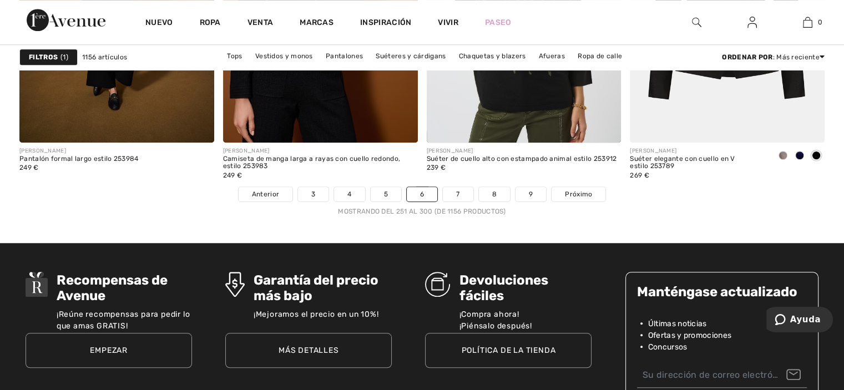
scroll to position [5268, 0]
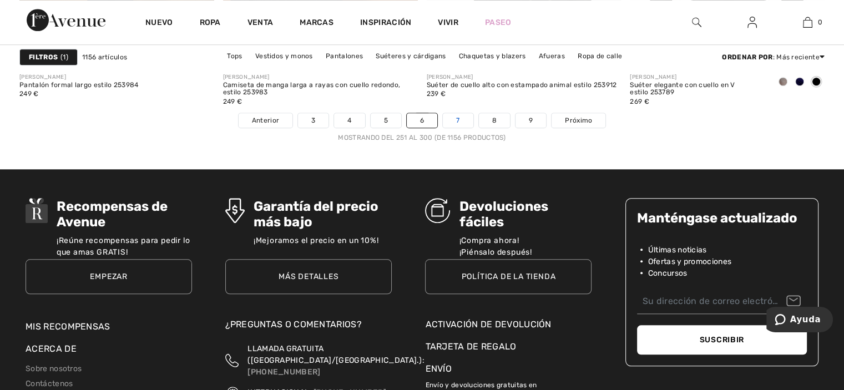
click at [463, 120] on link "7" at bounding box center [458, 120] width 30 height 14
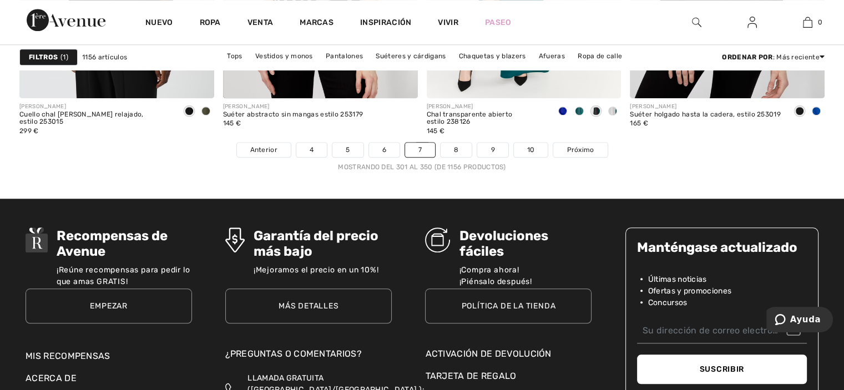
scroll to position [5290, 0]
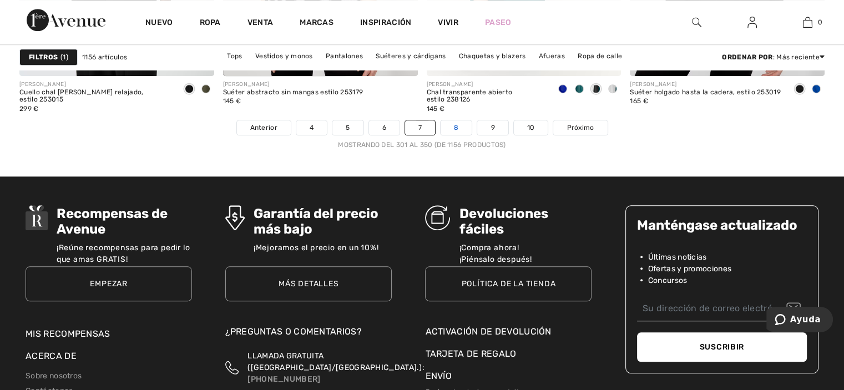
click at [464, 128] on link "8" at bounding box center [456, 127] width 31 height 14
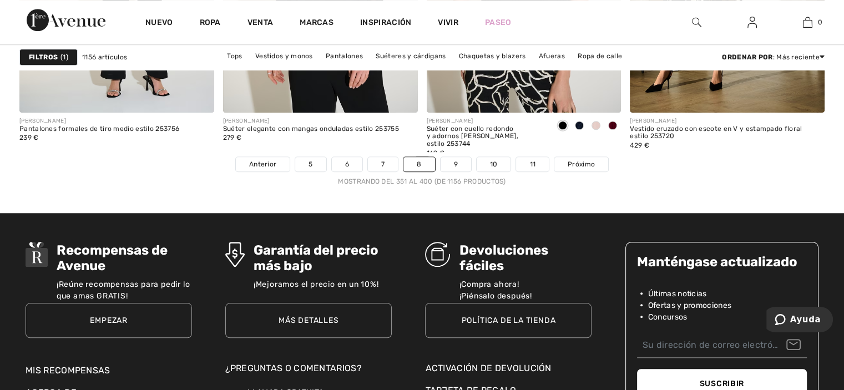
scroll to position [5276, 0]
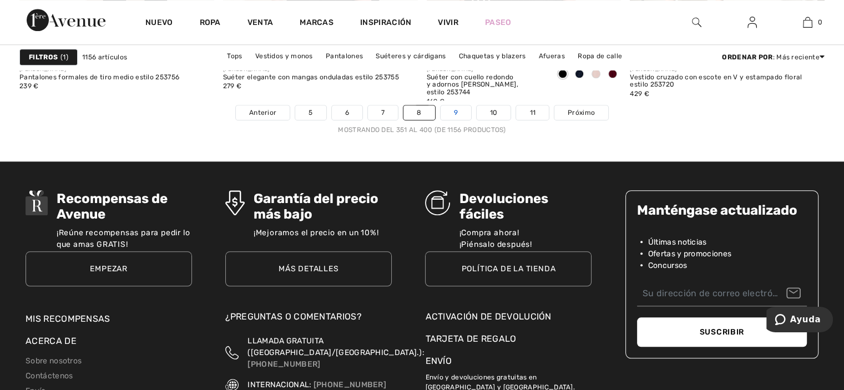
click at [453, 113] on link "9" at bounding box center [456, 112] width 31 height 14
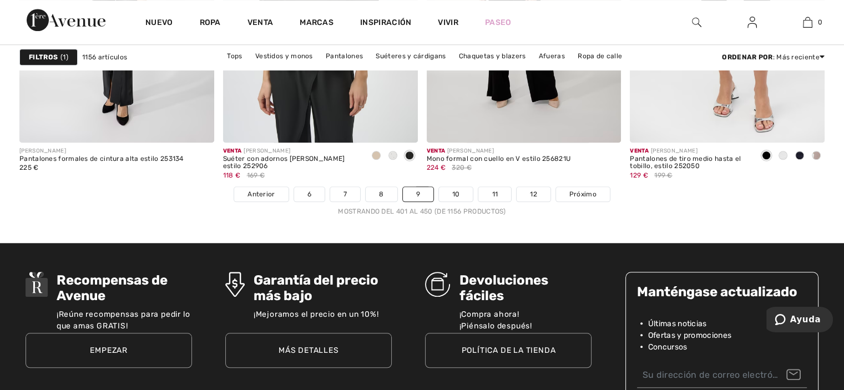
scroll to position [5320, 0]
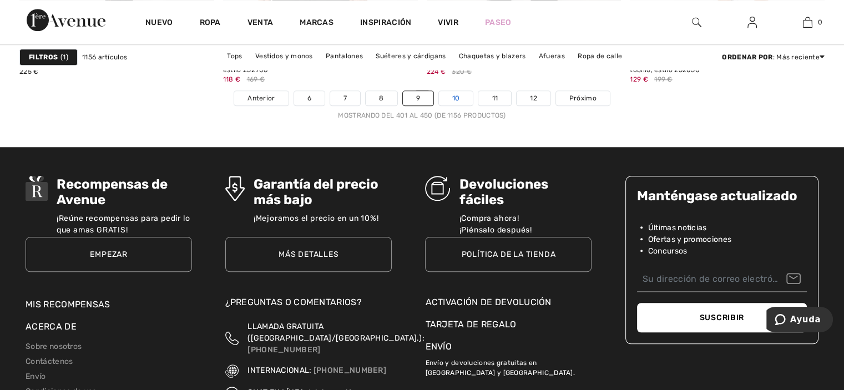
click at [460, 99] on link "10" at bounding box center [456, 98] width 34 height 14
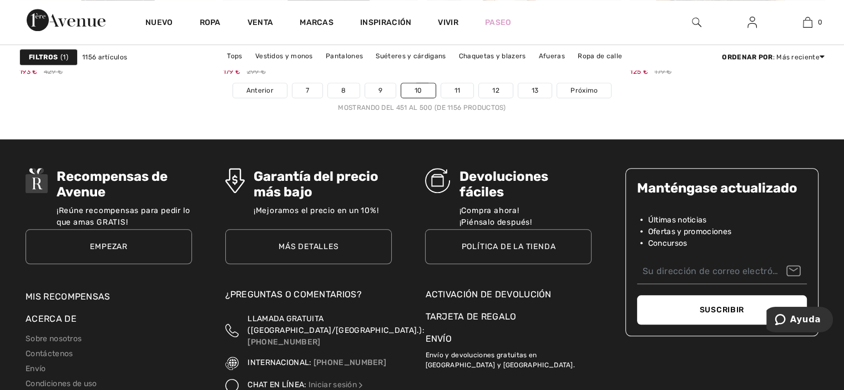
scroll to position [5313, 0]
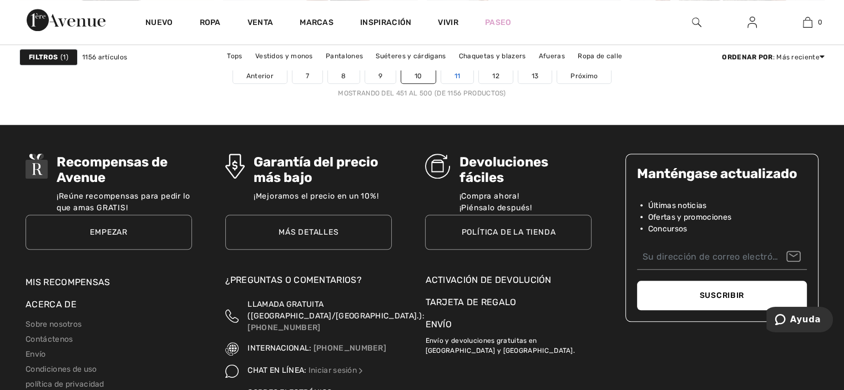
click at [458, 72] on font "11" at bounding box center [458, 76] width 6 height 8
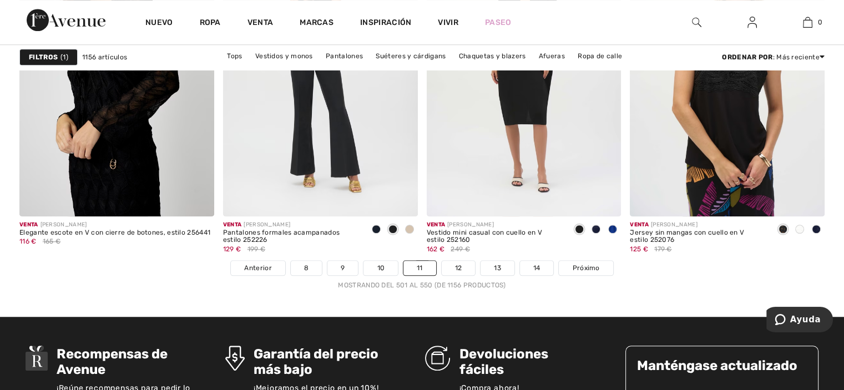
scroll to position [5172, 0]
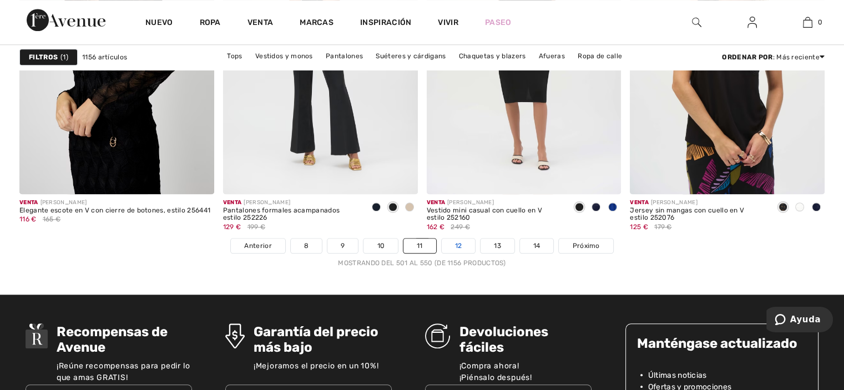
click at [456, 246] on font "12" at bounding box center [458, 246] width 7 height 8
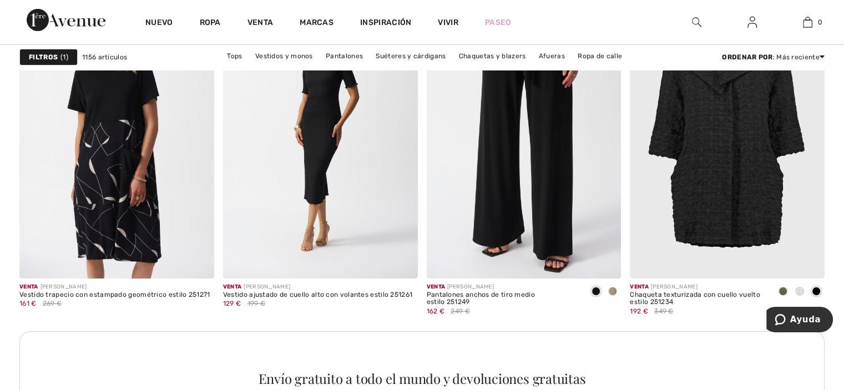
scroll to position [3958, 0]
